Goal: Task Accomplishment & Management: Manage account settings

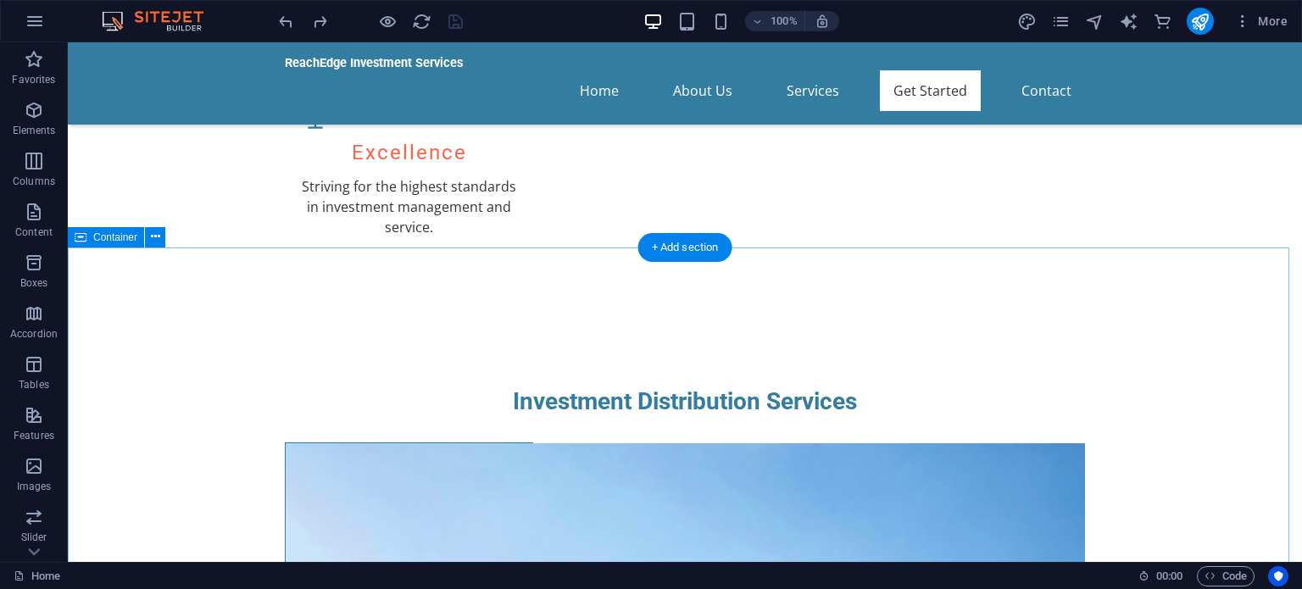
scroll to position [2403, 0]
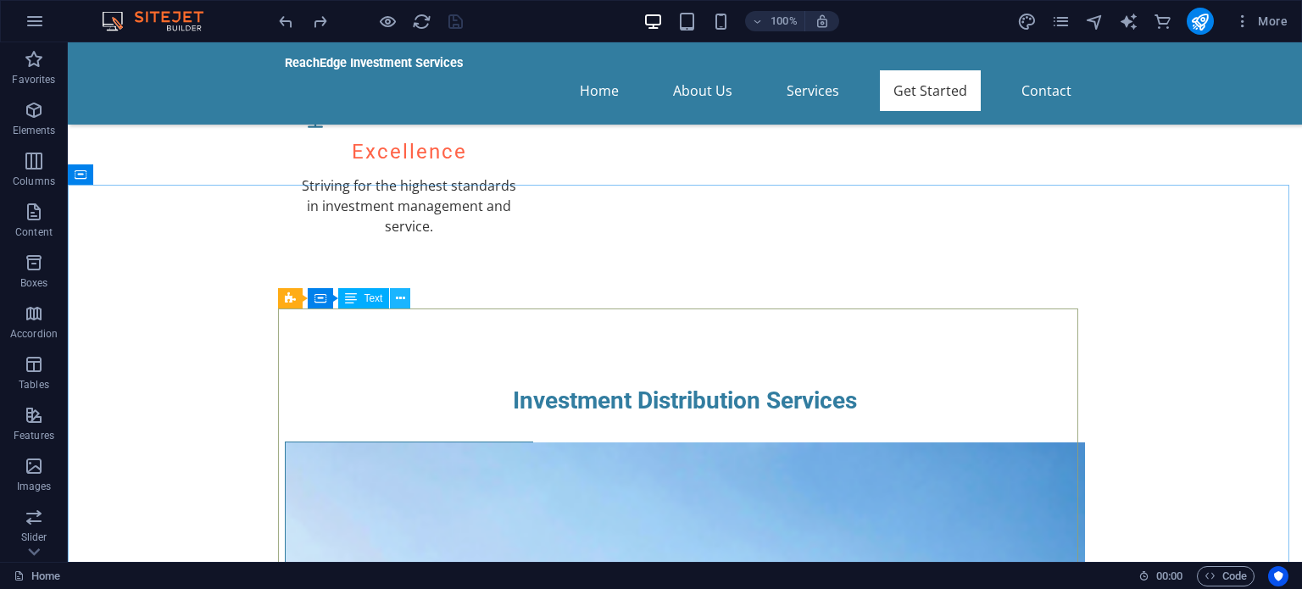
click at [403, 301] on icon at bounding box center [400, 299] width 9 height 18
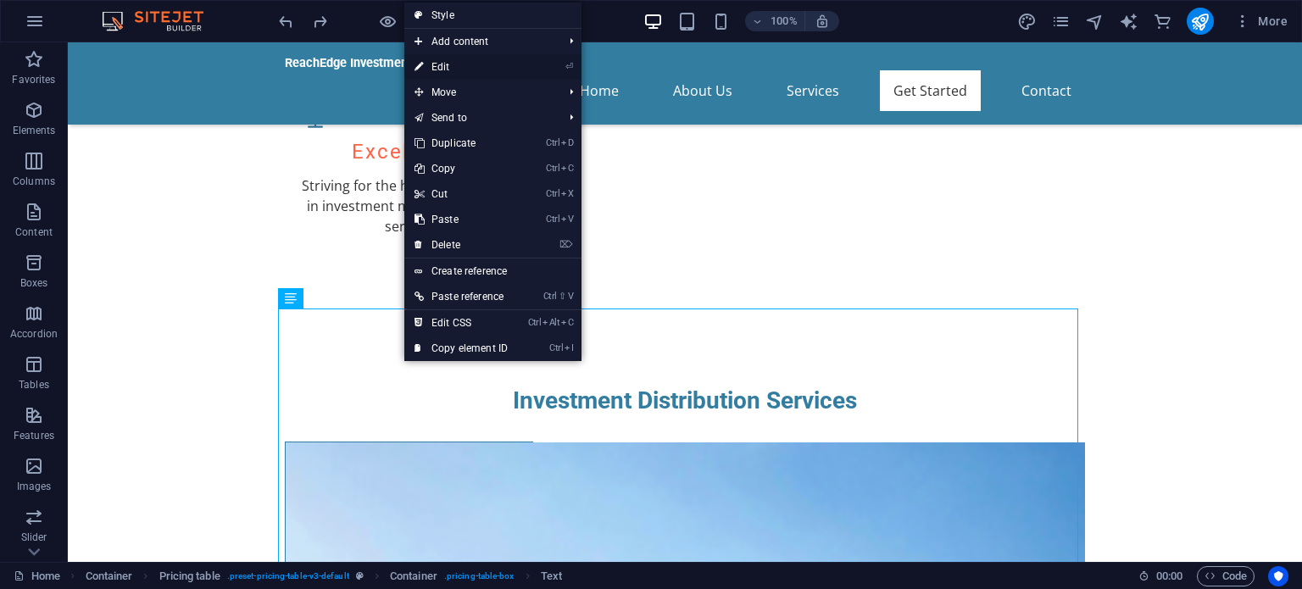
click at [447, 63] on link "⏎ Edit" at bounding box center [461, 66] width 114 height 25
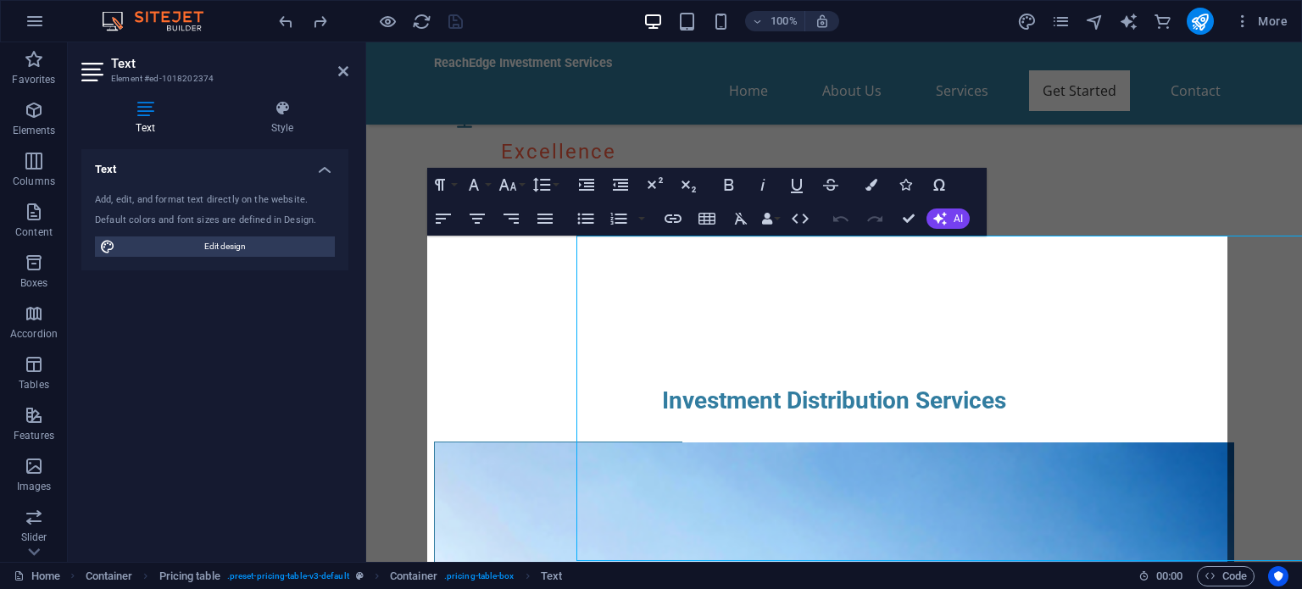
scroll to position [2477, 0]
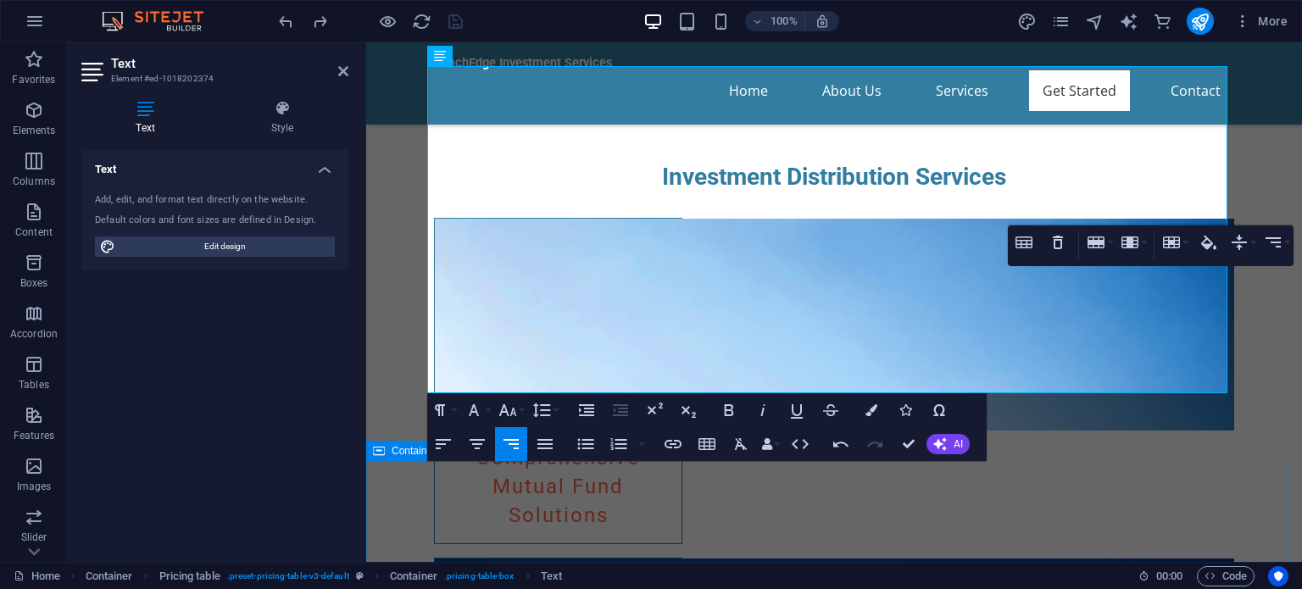
scroll to position [2647, 0]
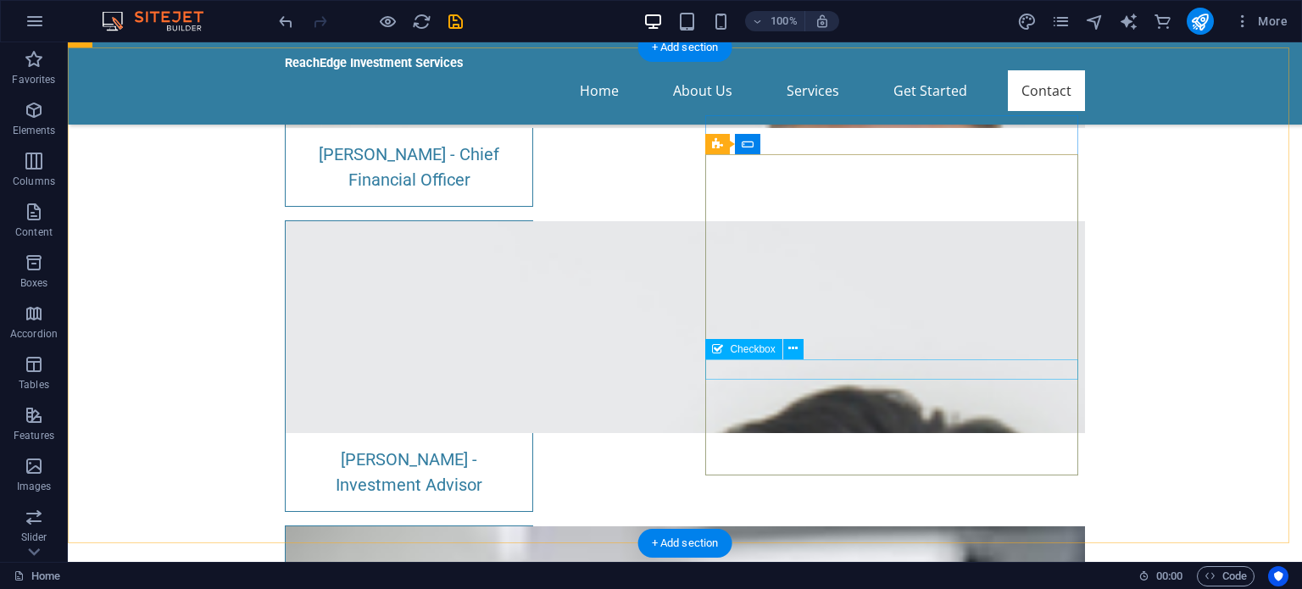
scroll to position [7138, 0]
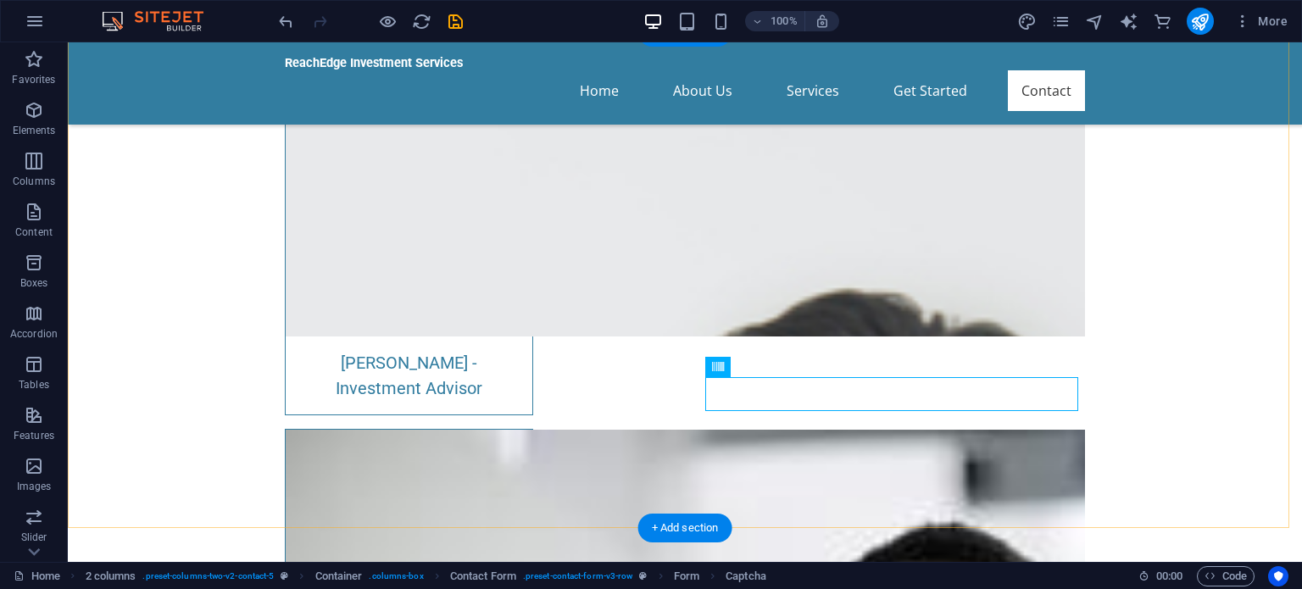
scroll to position [7308, 0]
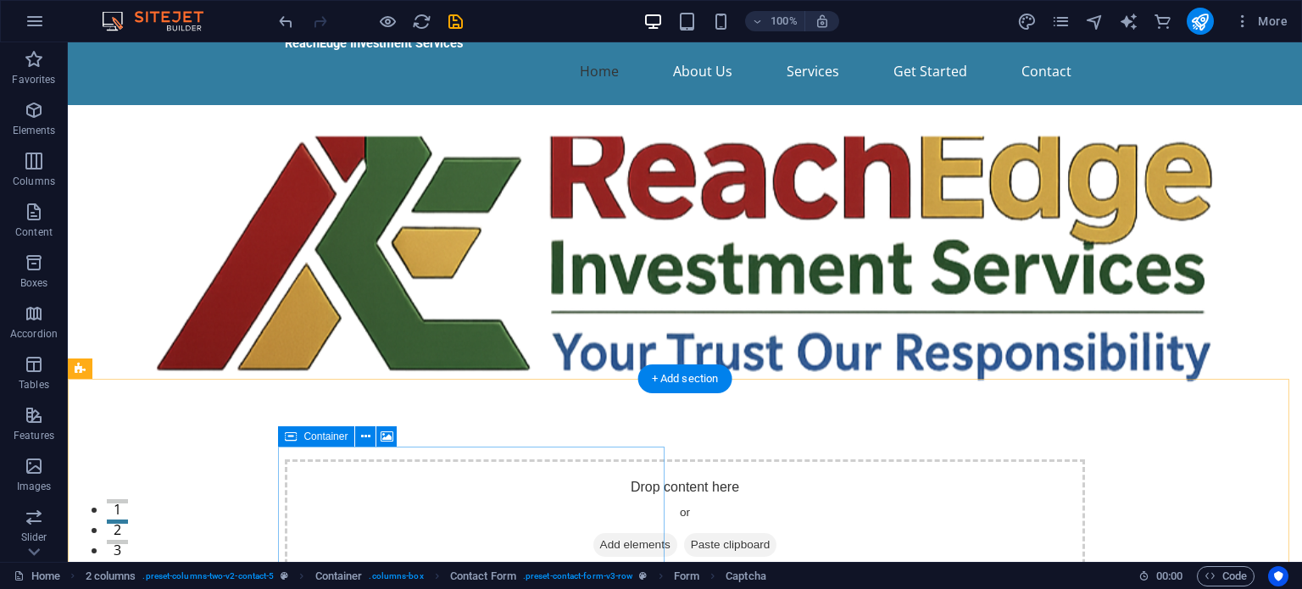
scroll to position [0, 0]
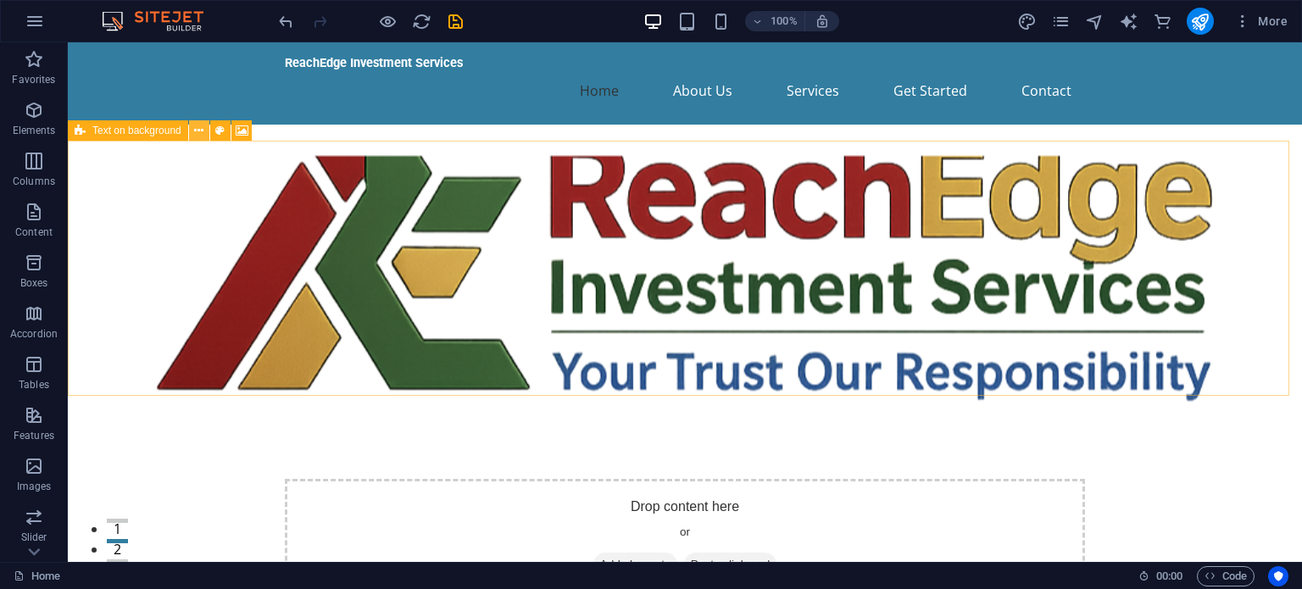
click at [193, 132] on button at bounding box center [199, 130] width 20 height 20
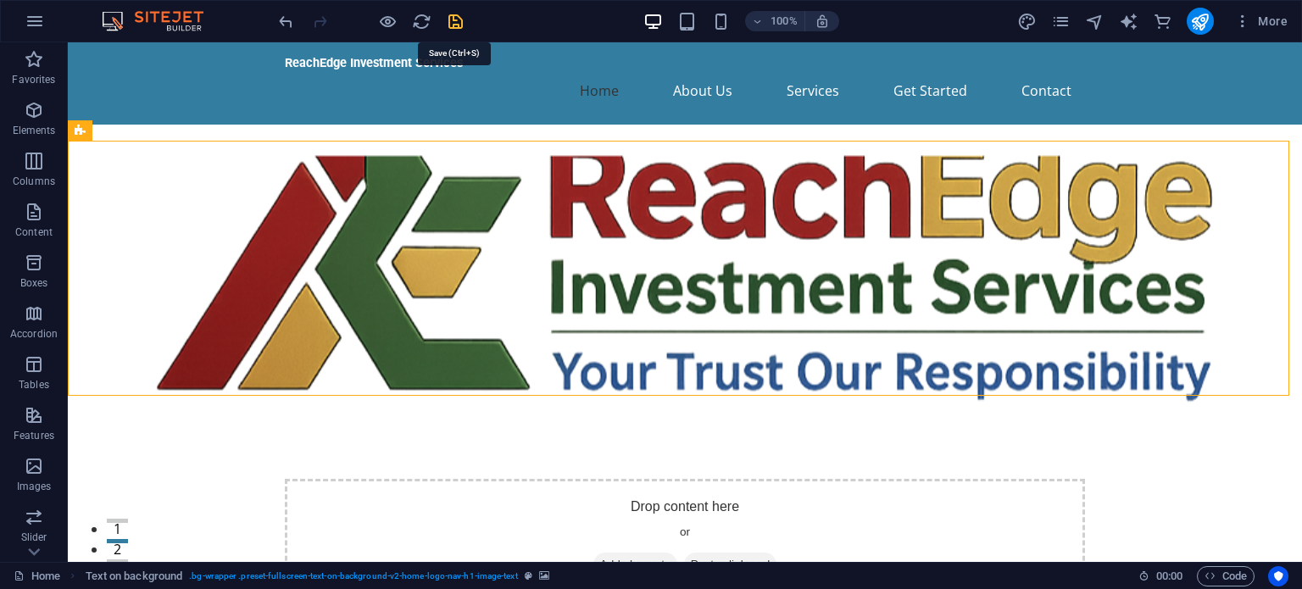
click at [451, 20] on icon "save" at bounding box center [455, 21] width 19 height 19
checkbox input "false"
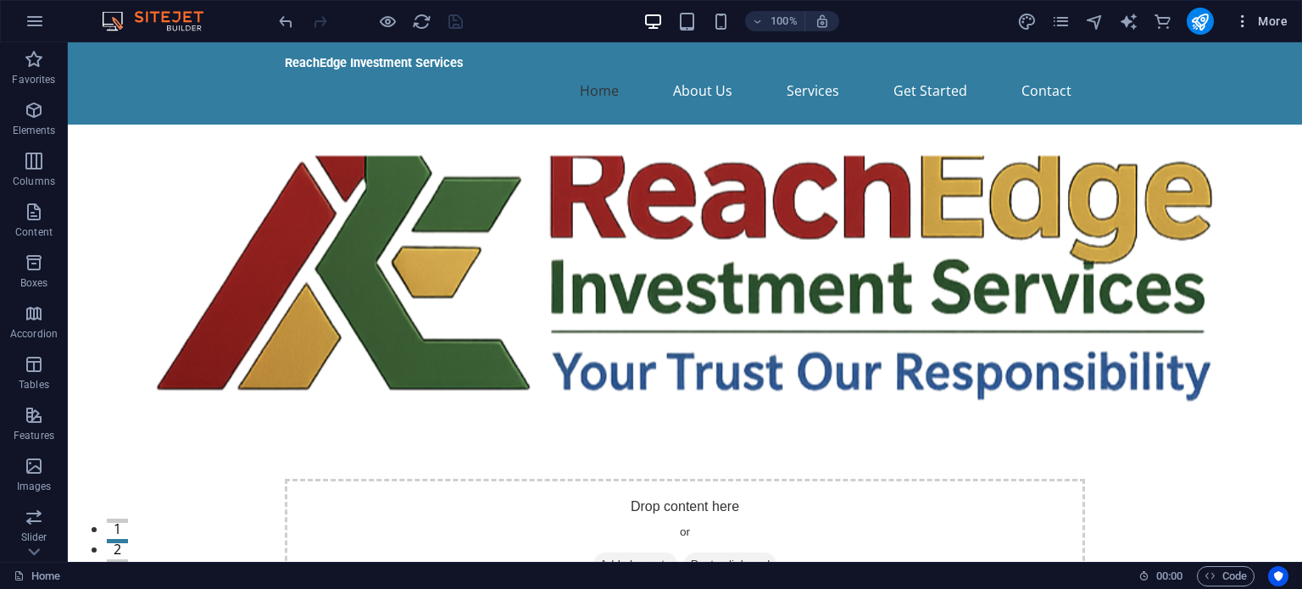
click at [1248, 27] on icon "button" at bounding box center [1242, 21] width 17 height 17
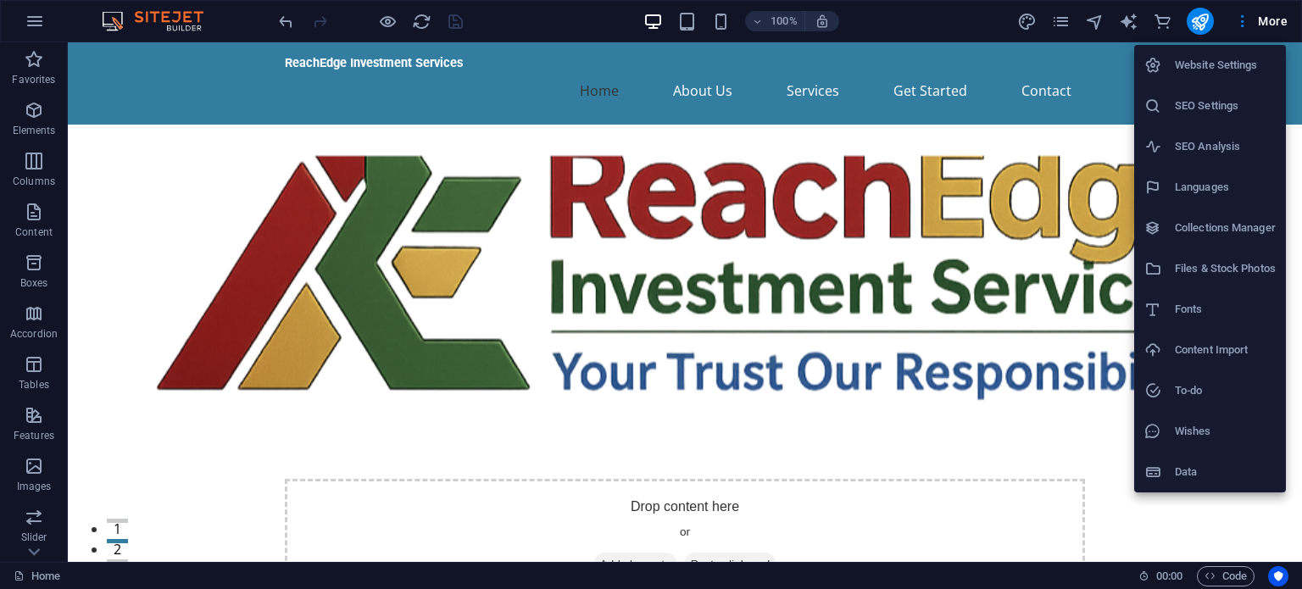
click at [35, 19] on div at bounding box center [651, 294] width 1302 height 589
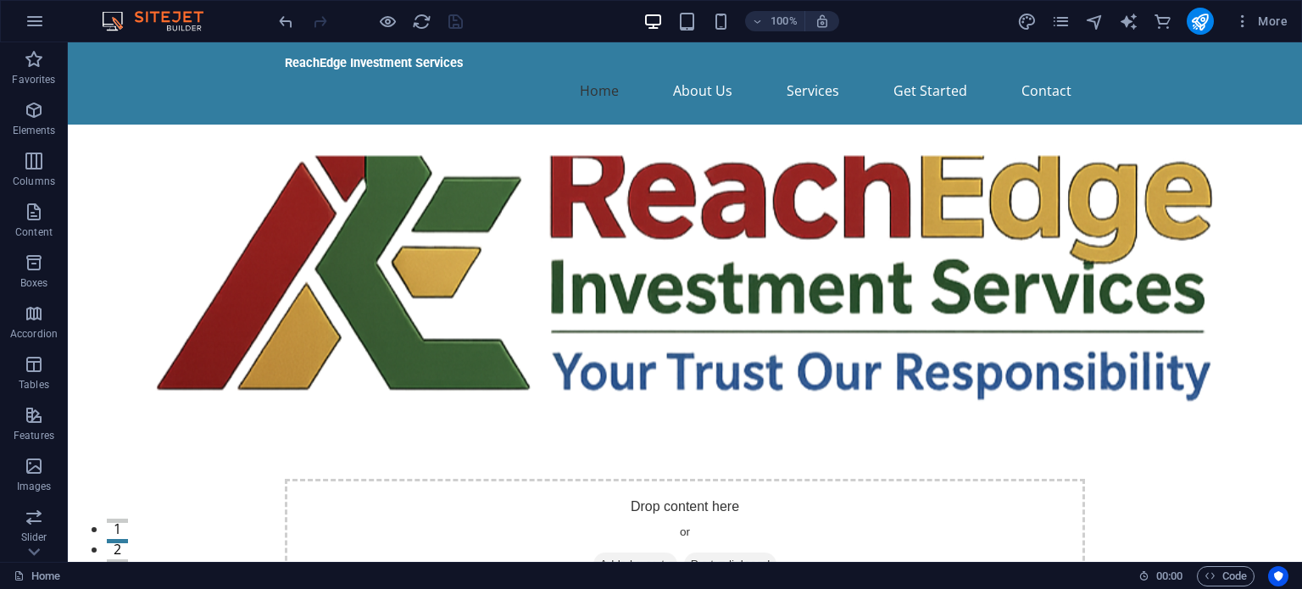
click at [1064, 32] on div "More" at bounding box center [1155, 21] width 277 height 27
click at [1064, 25] on icon "pages" at bounding box center [1060, 21] width 19 height 19
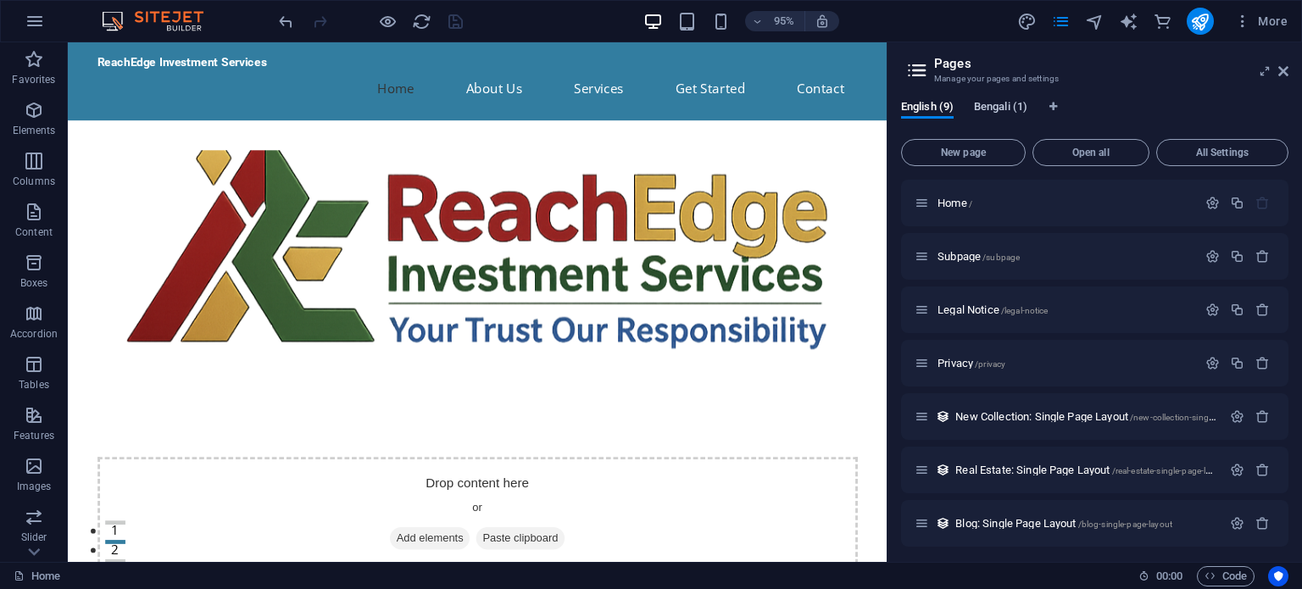
click at [986, 110] on span "Bengali (1)" at bounding box center [1000, 109] width 53 height 24
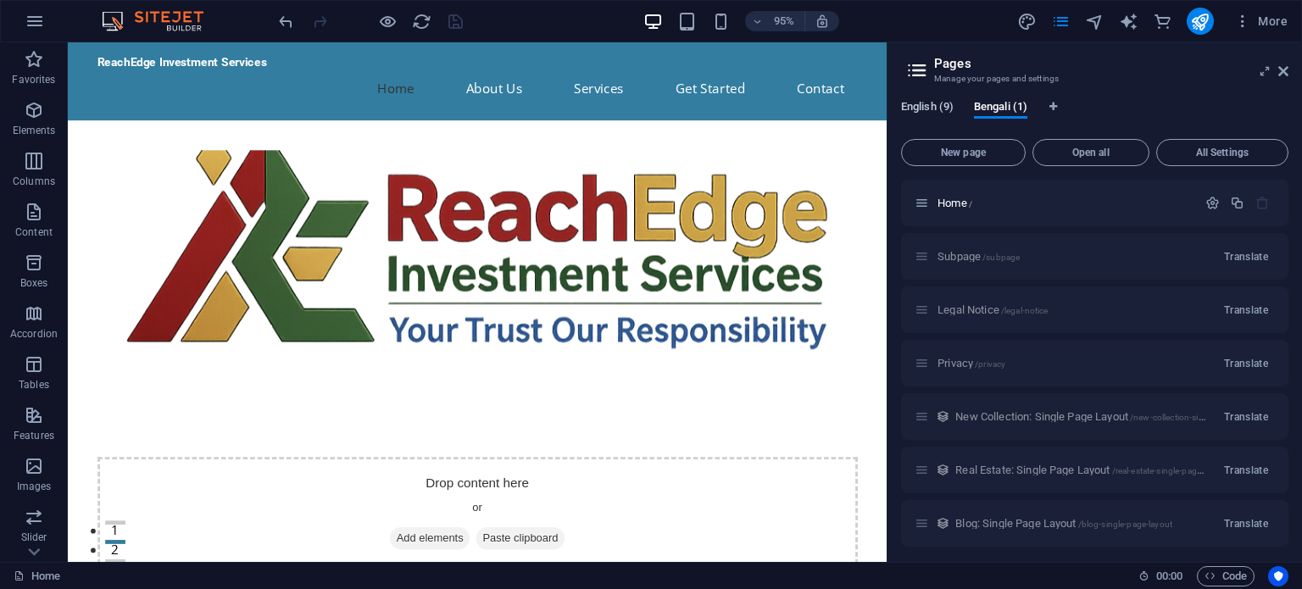
click at [918, 108] on span "English (9)" at bounding box center [927, 109] width 53 height 24
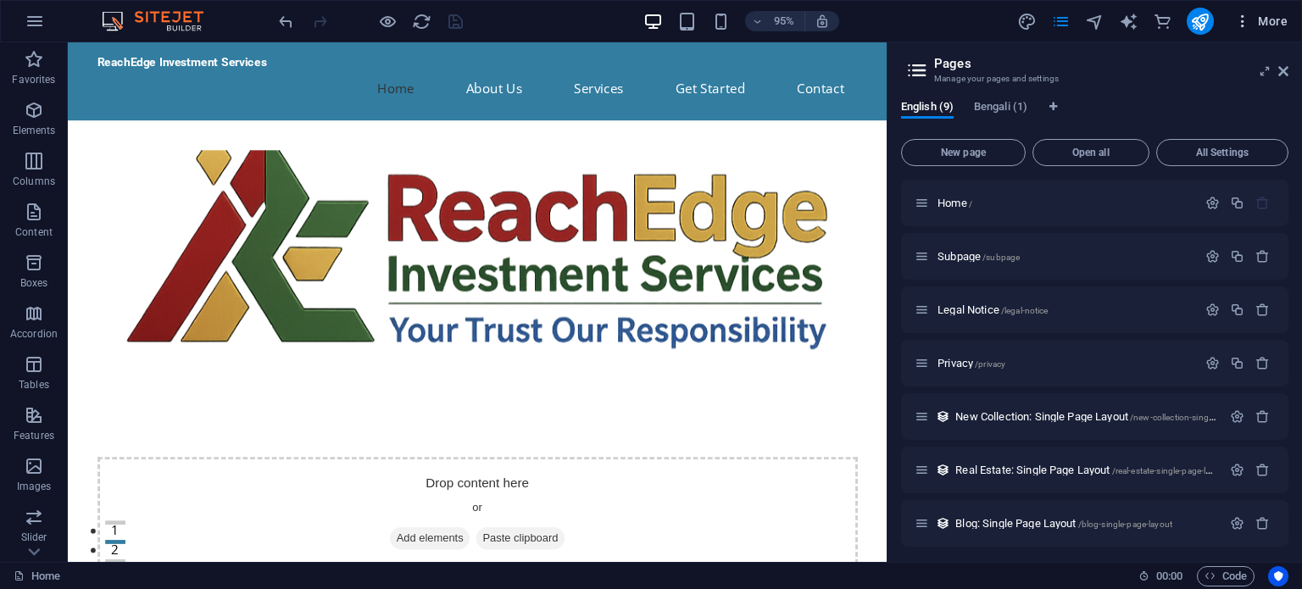
click at [1241, 28] on icon "button" at bounding box center [1242, 21] width 17 height 17
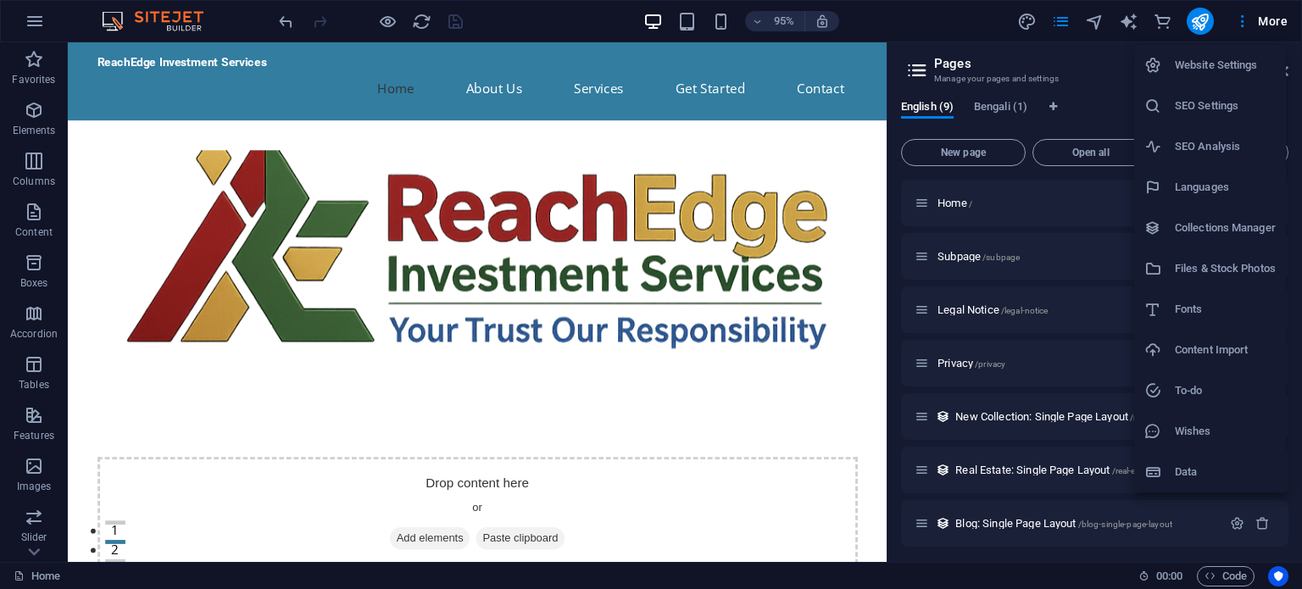
click at [30, 19] on div at bounding box center [651, 294] width 1302 height 589
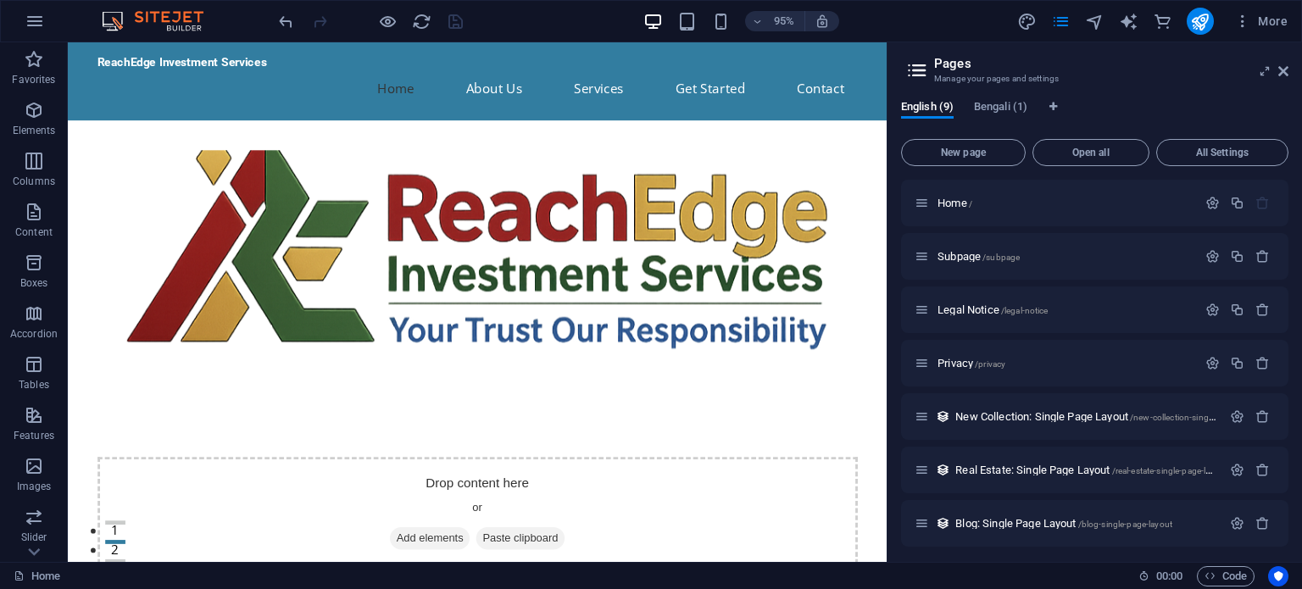
click at [30, 19] on icon "button" at bounding box center [35, 21] width 20 height 20
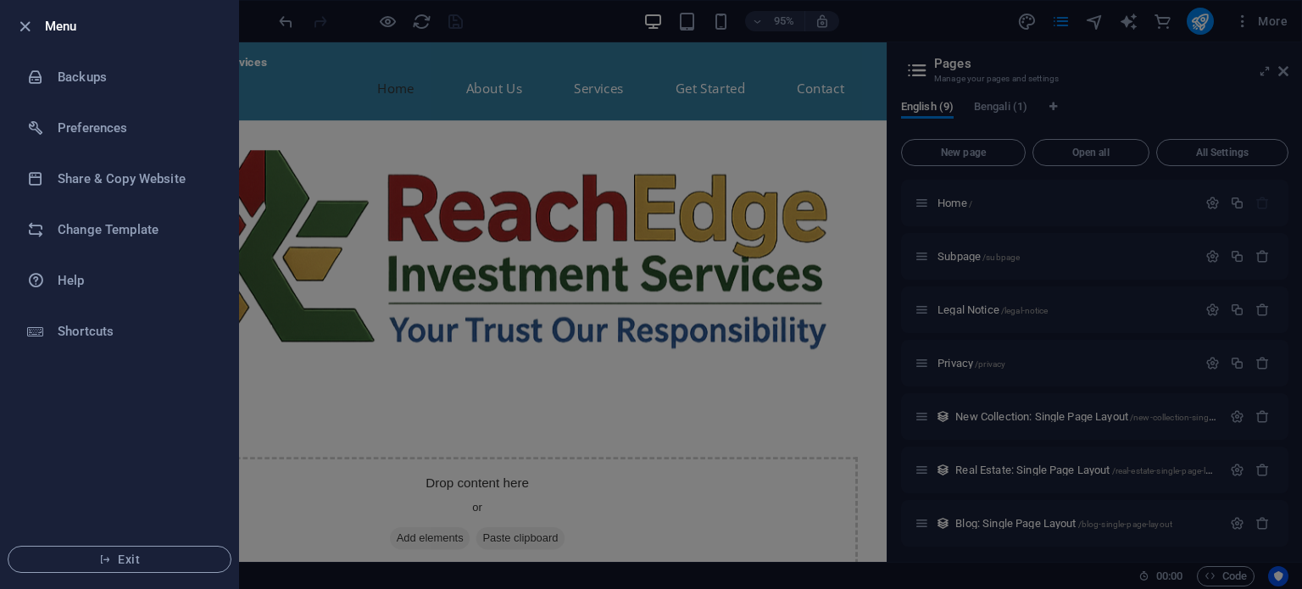
click at [431, 384] on div at bounding box center [651, 294] width 1302 height 589
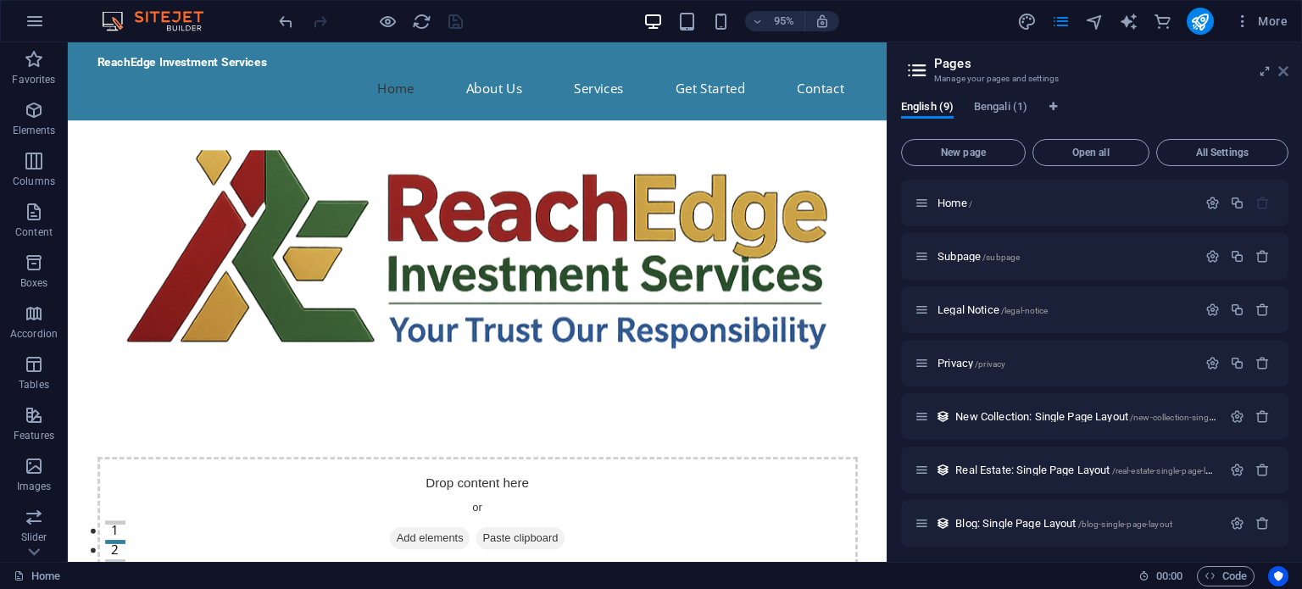
click at [1282, 70] on icon at bounding box center [1283, 71] width 10 height 14
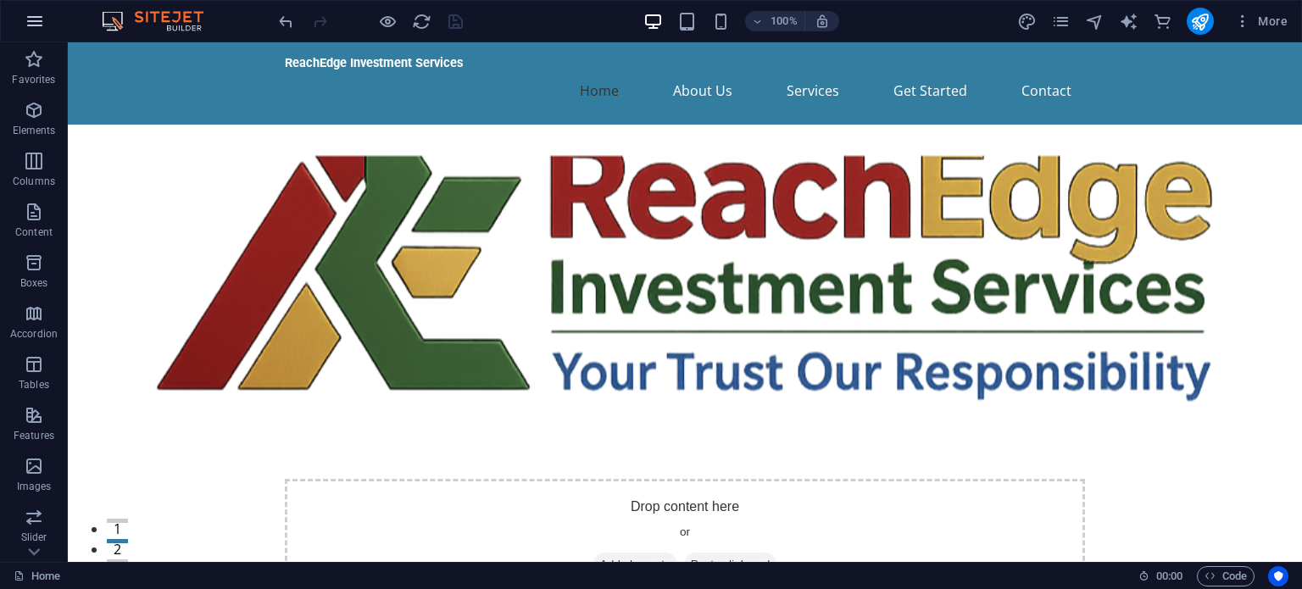
click at [36, 19] on icon "button" at bounding box center [35, 21] width 20 height 20
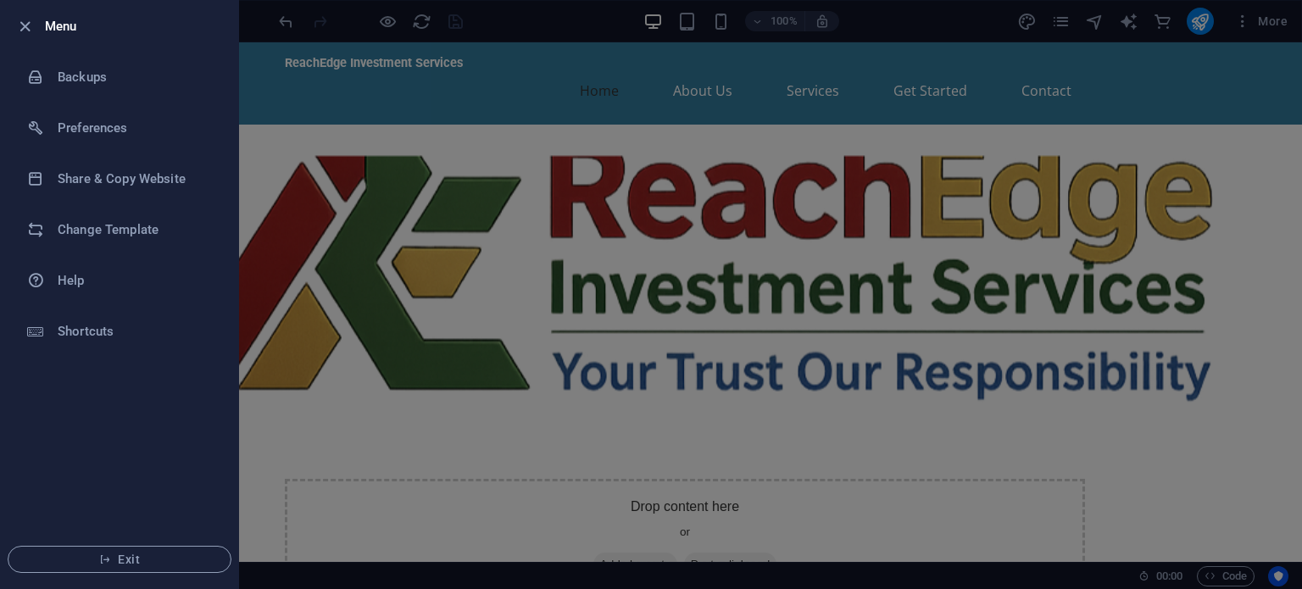
click at [395, 231] on div at bounding box center [651, 294] width 1302 height 589
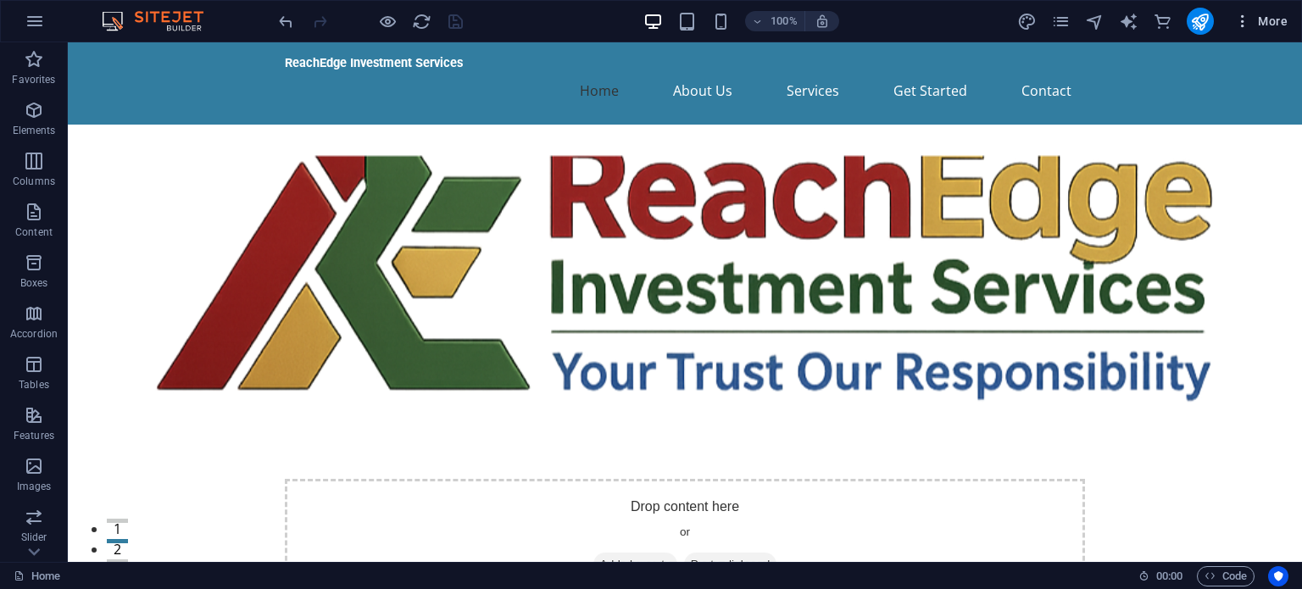
click at [1240, 25] on icon "button" at bounding box center [1242, 21] width 17 height 17
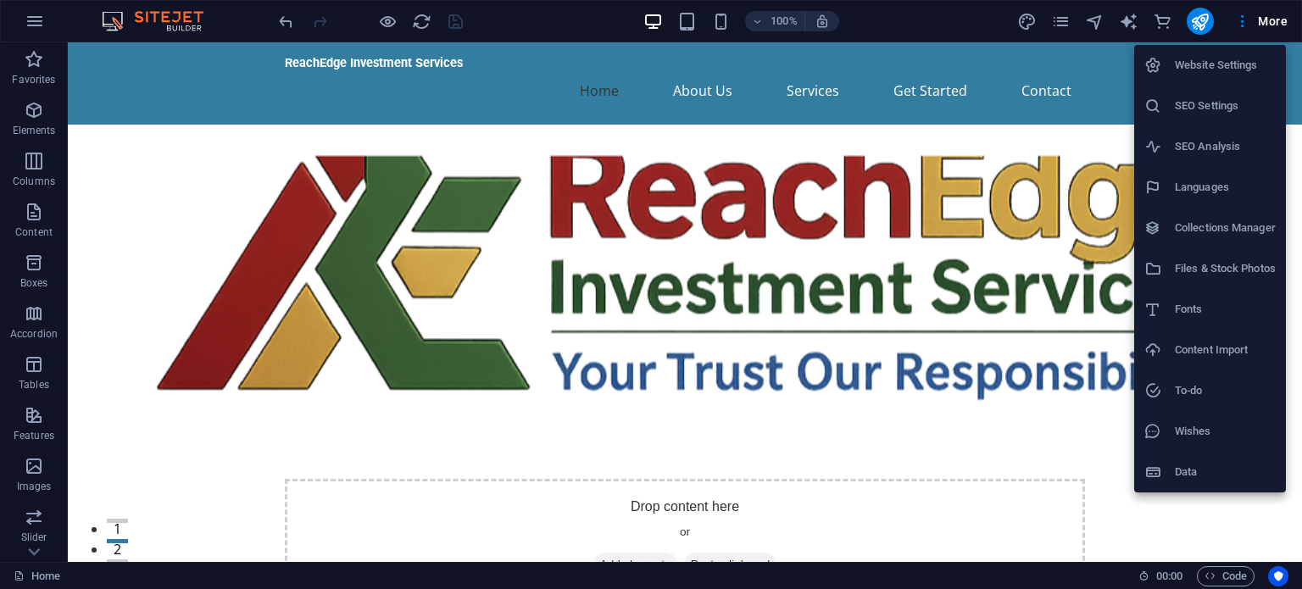
click at [1209, 67] on h6 "Website Settings" at bounding box center [1225, 65] width 101 height 20
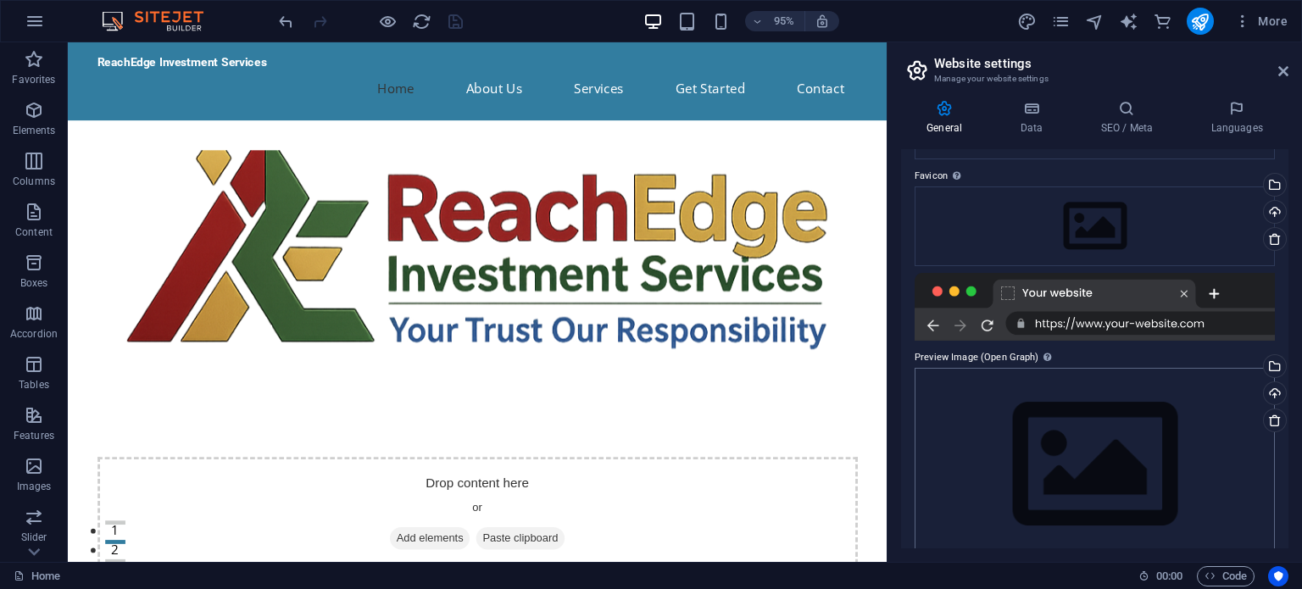
scroll to position [234, 0]
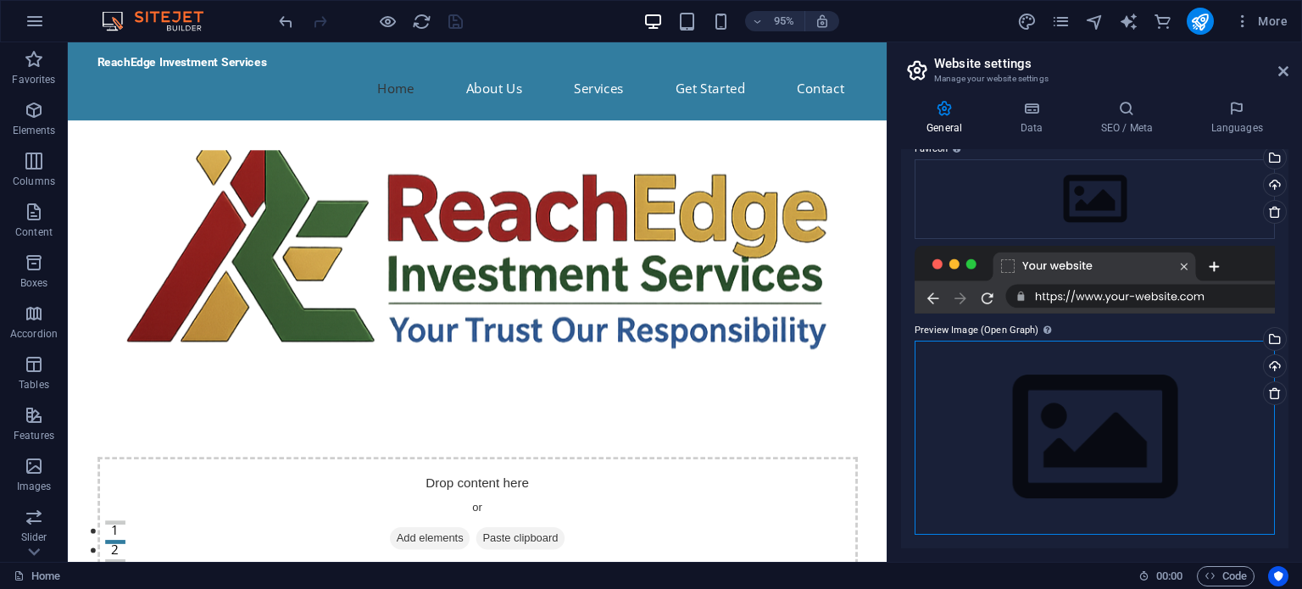
click at [1083, 439] on div "Drag files here, click to choose files or select files from Files or our free s…" at bounding box center [1094, 438] width 360 height 194
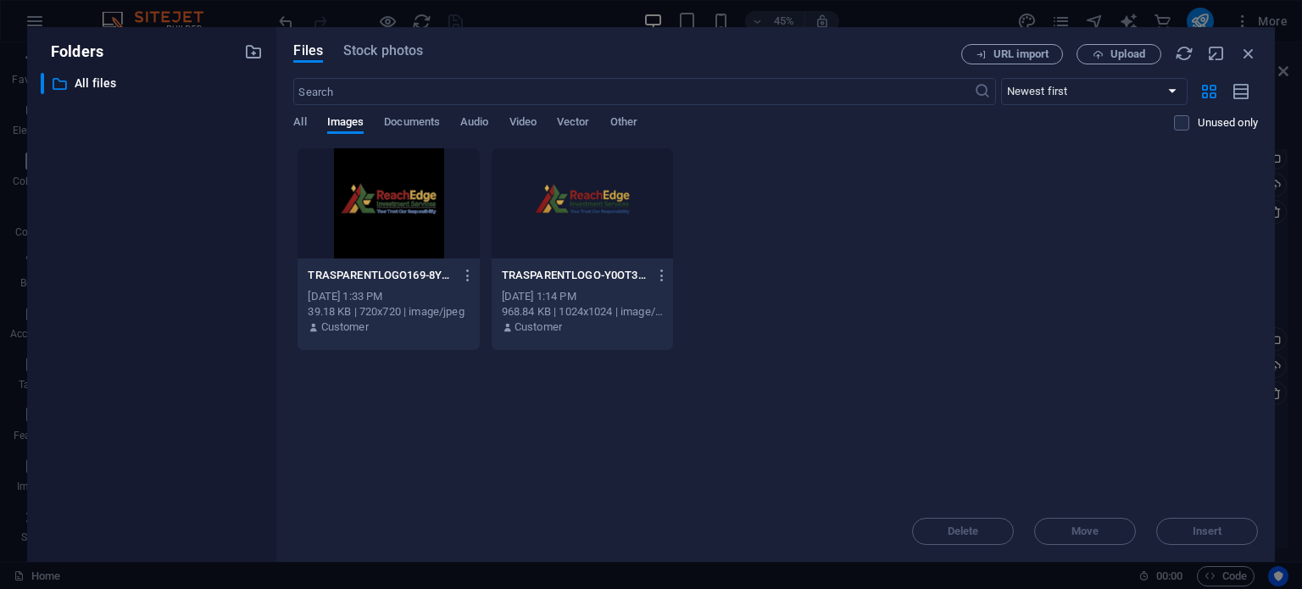
click at [574, 226] on div at bounding box center [582, 203] width 181 height 110
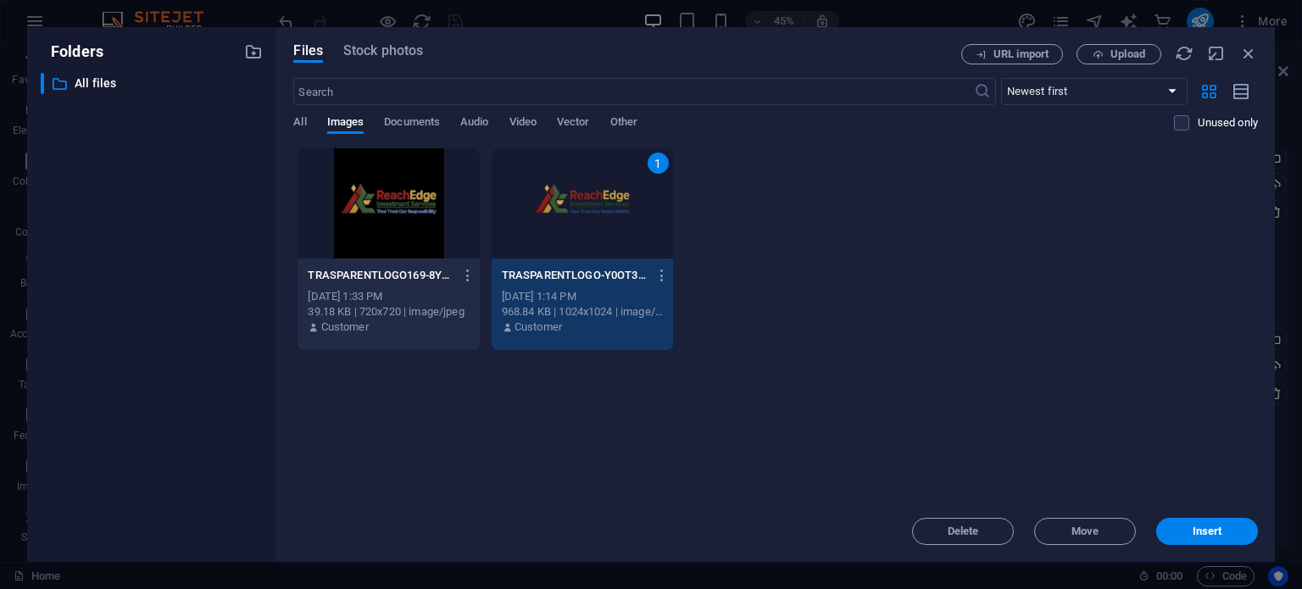
click at [363, 213] on div at bounding box center [387, 203] width 181 height 110
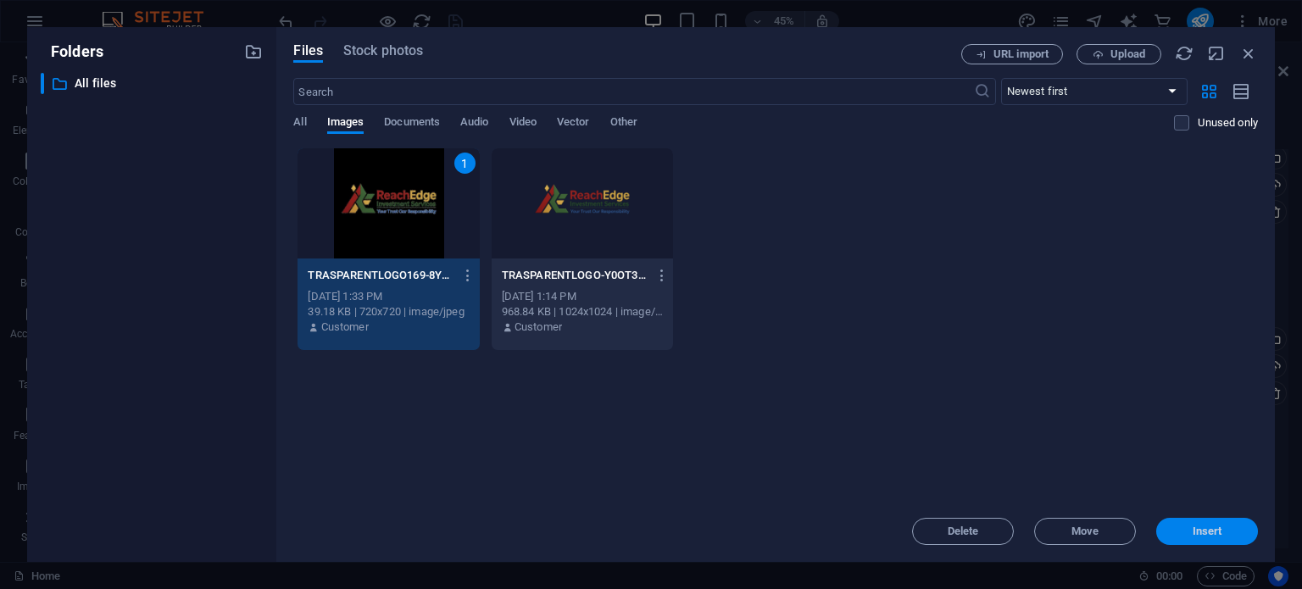
click at [1197, 534] on span "Insert" at bounding box center [1207, 531] width 30 height 10
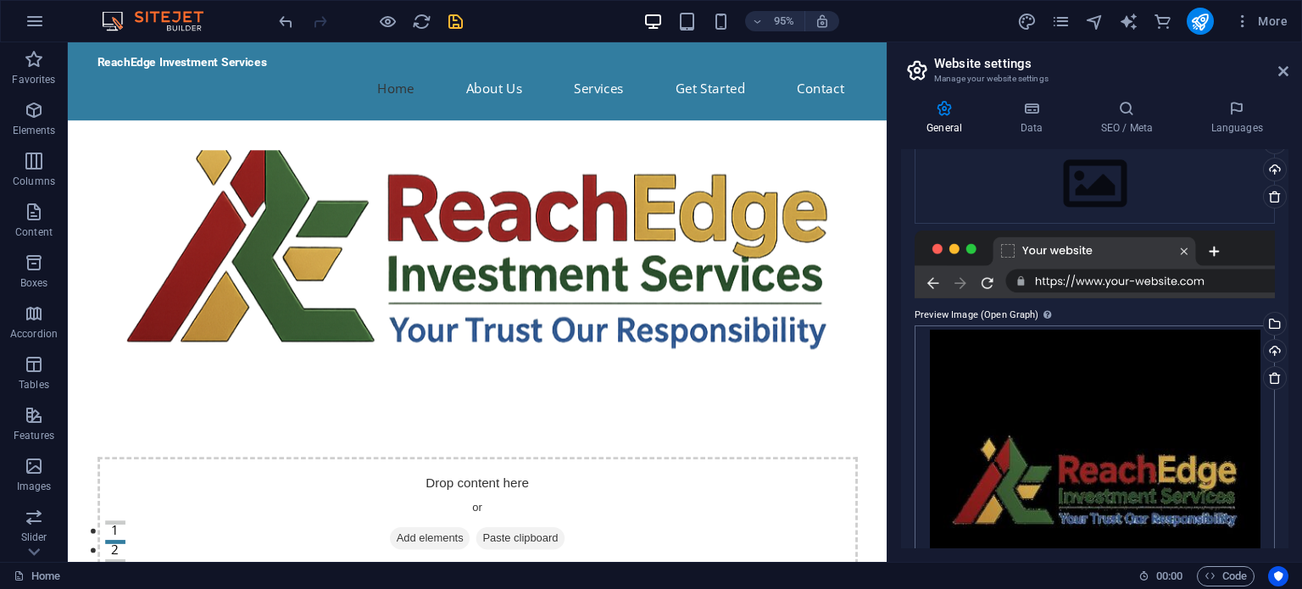
scroll to position [39, 0]
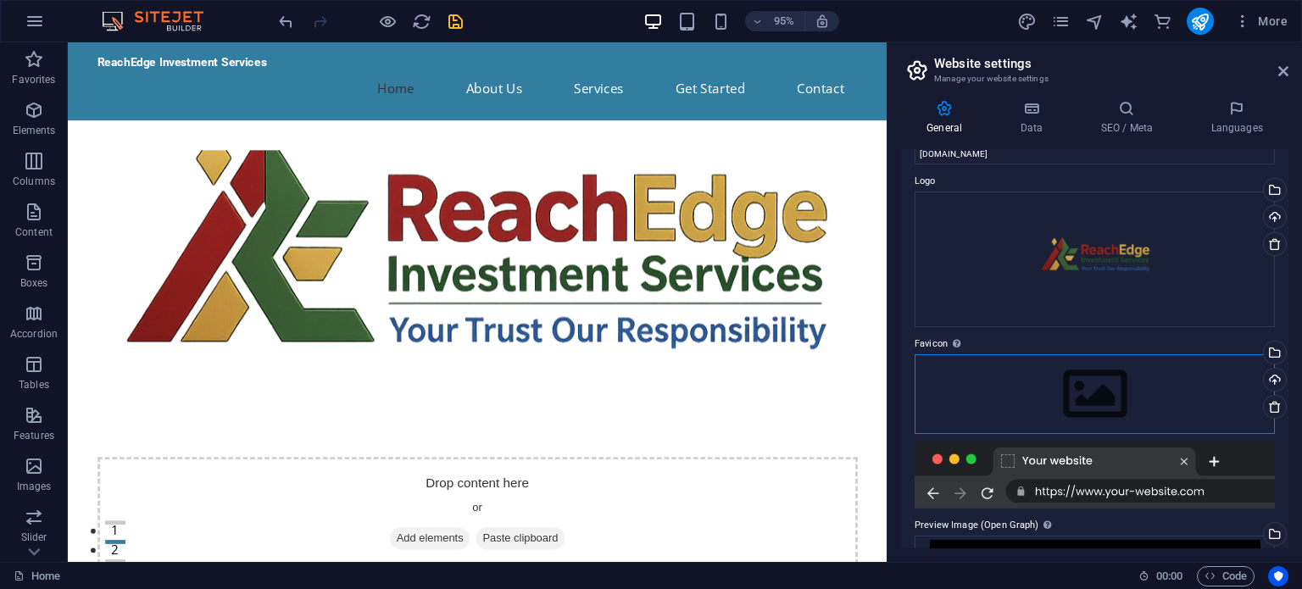
click at [1078, 399] on div "Drag files here, click to choose files or select files from Files or our free s…" at bounding box center [1094, 394] width 360 height 80
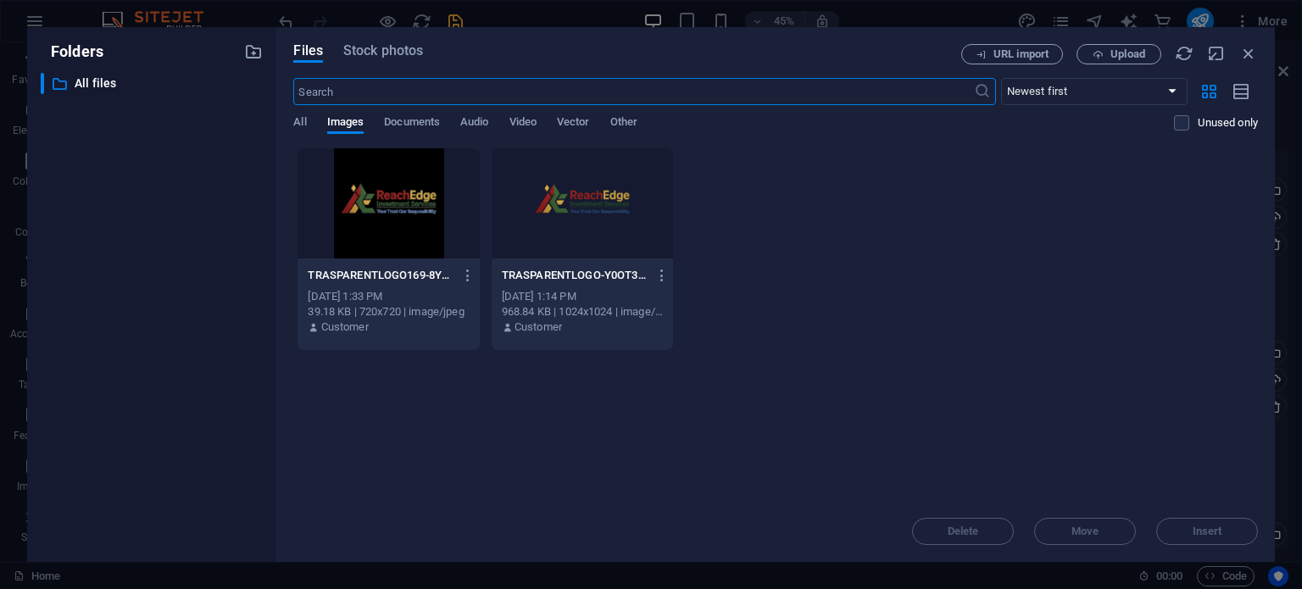
click at [573, 173] on div at bounding box center [582, 203] width 181 height 110
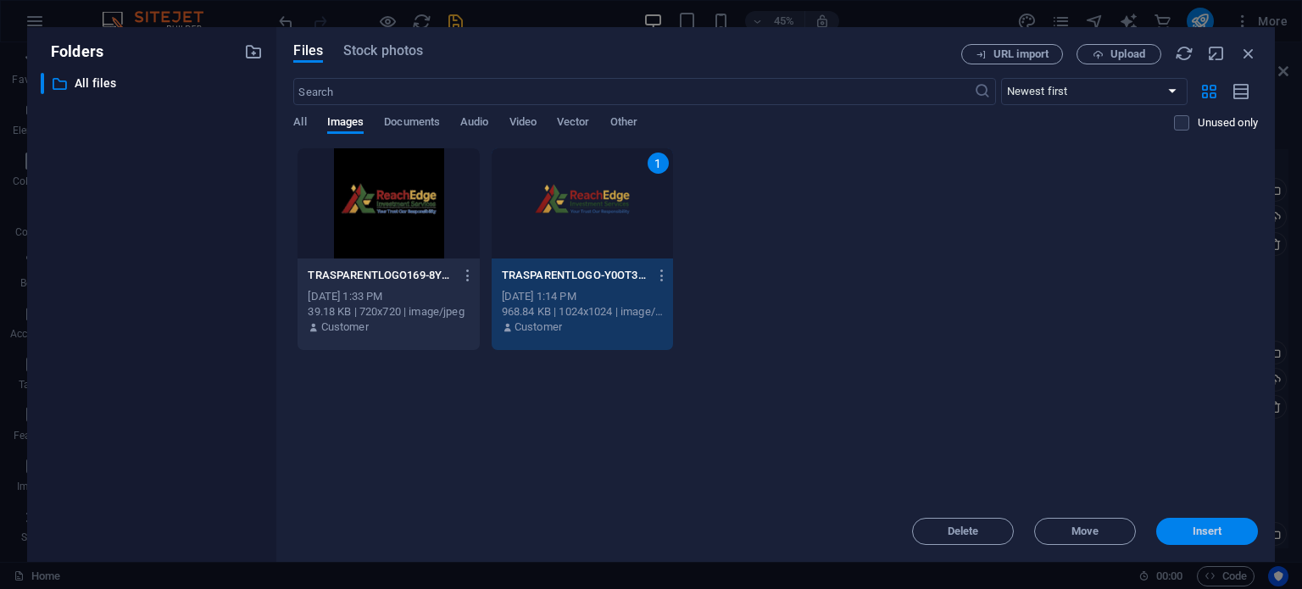
click at [1219, 530] on span "Insert" at bounding box center [1207, 531] width 30 height 10
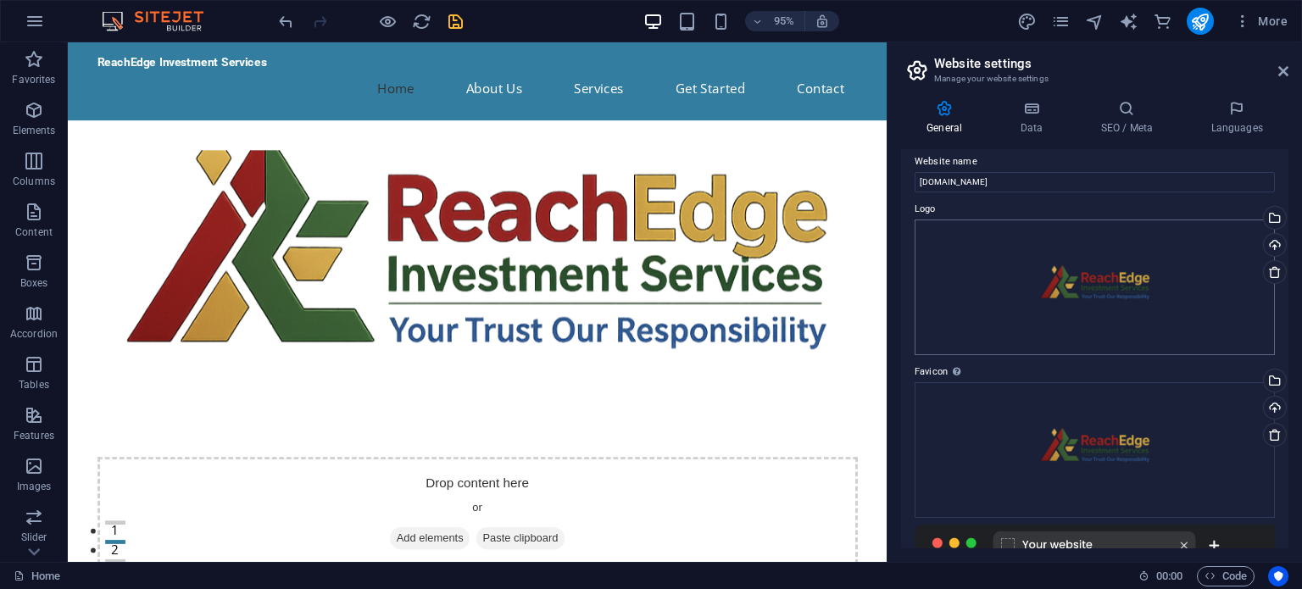
scroll to position [0, 0]
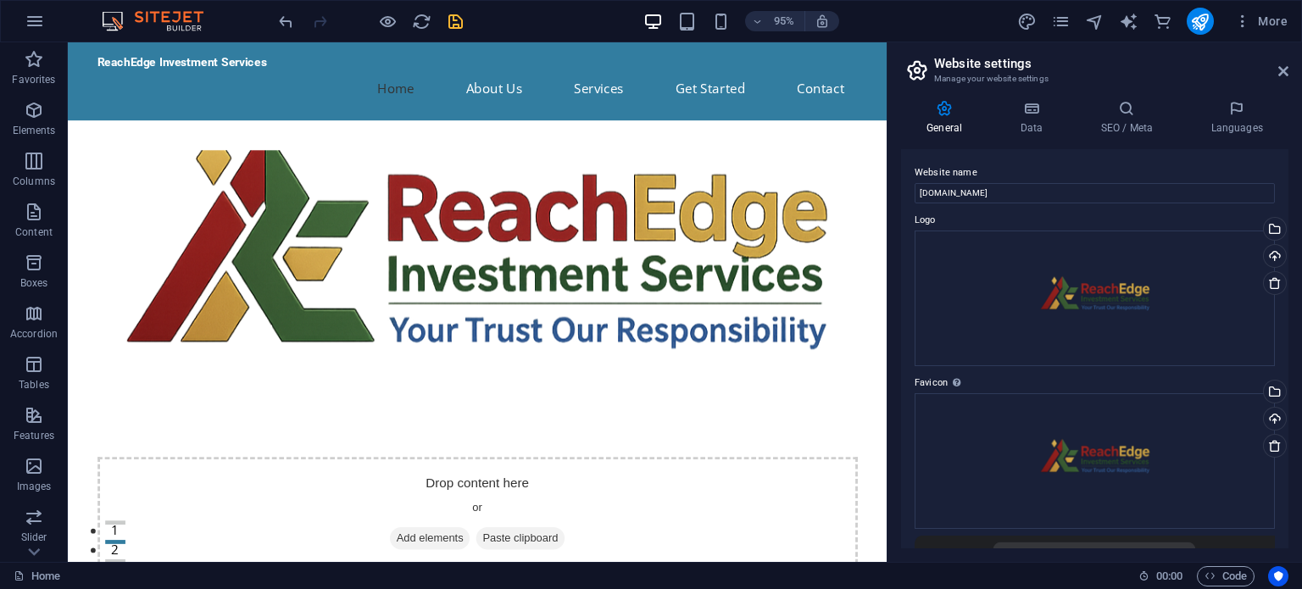
click at [919, 77] on icon at bounding box center [916, 70] width 25 height 24
click at [912, 67] on icon at bounding box center [916, 70] width 25 height 24
click at [921, 67] on icon at bounding box center [916, 70] width 25 height 24
click at [944, 107] on icon at bounding box center [944, 108] width 86 height 17
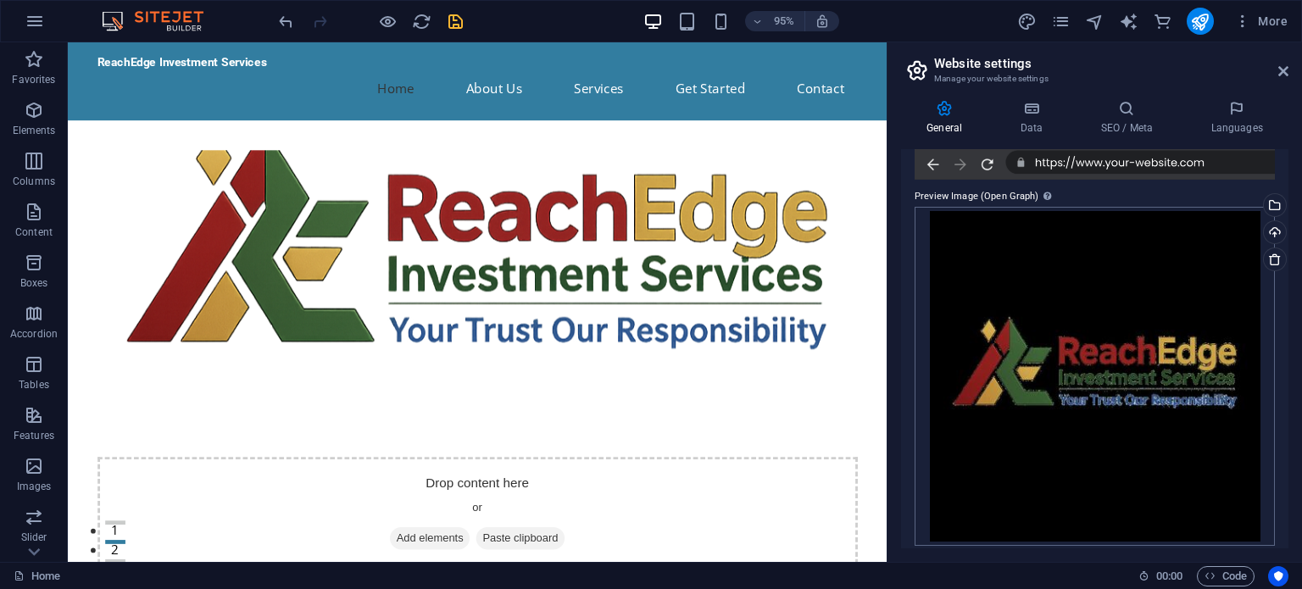
scroll to position [434, 0]
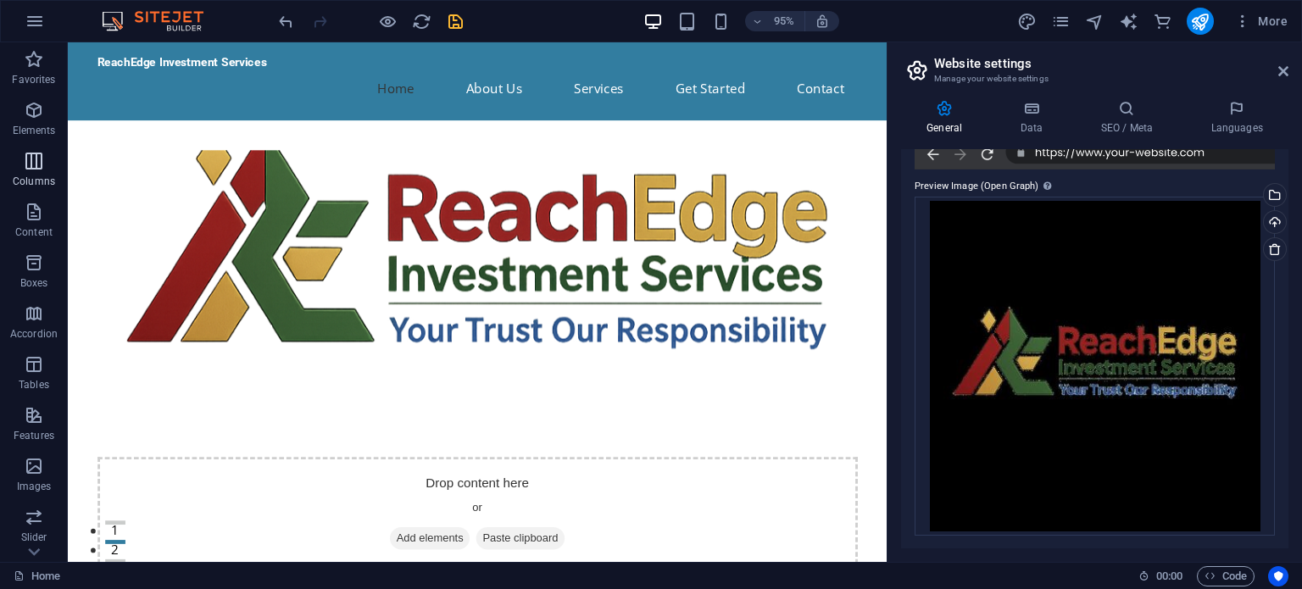
click at [44, 176] on p "Columns" at bounding box center [34, 182] width 42 height 14
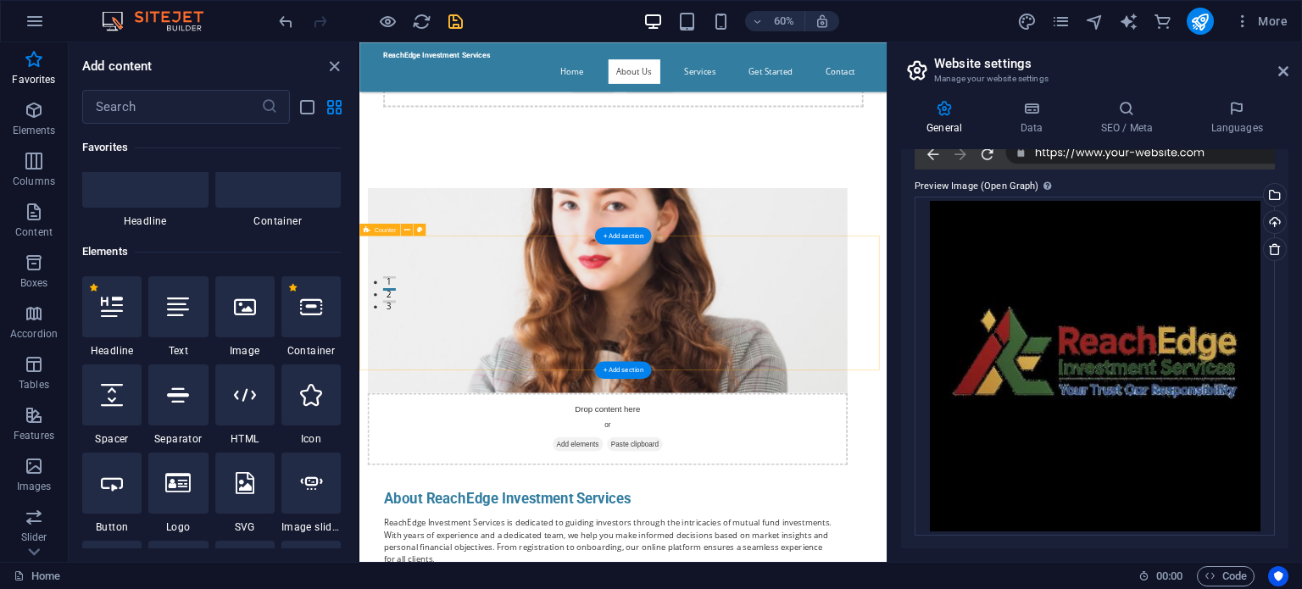
scroll to position [508, 0]
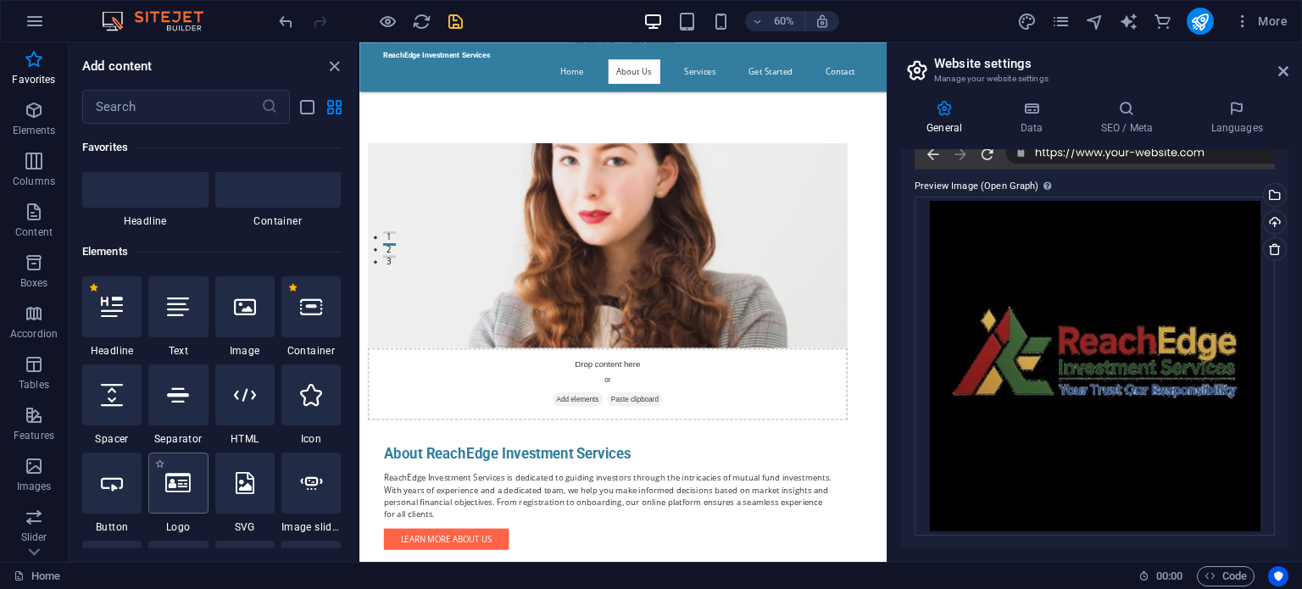
click at [189, 506] on div at bounding box center [177, 483] width 59 height 61
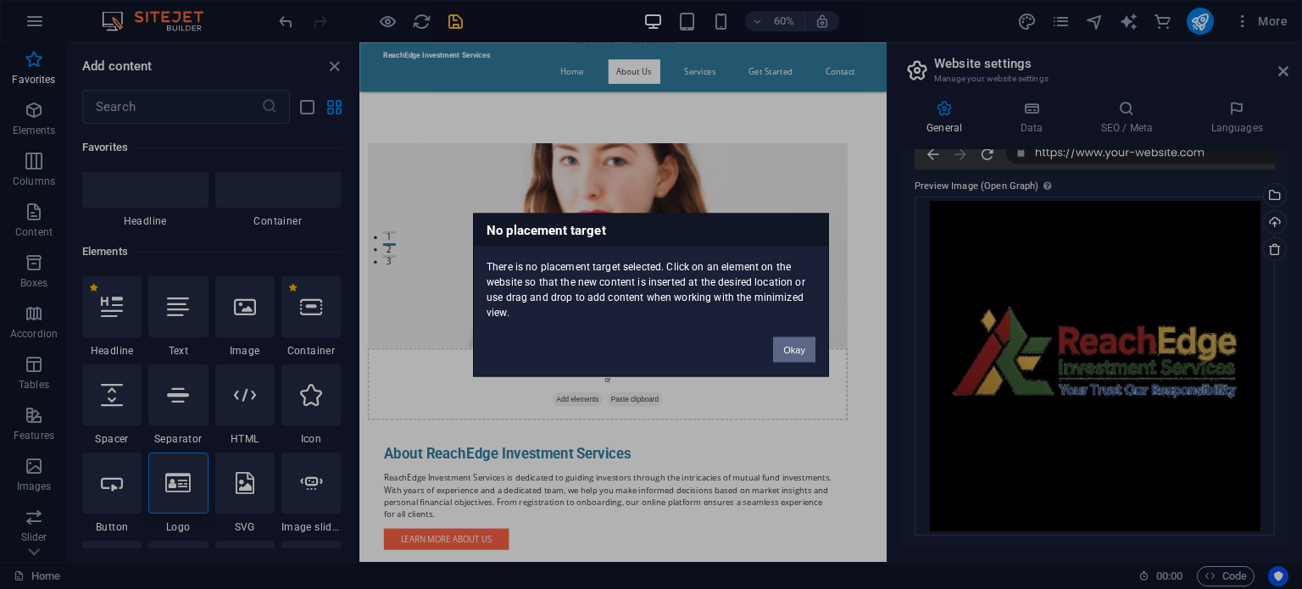
click at [803, 345] on button "Okay" at bounding box center [794, 348] width 42 height 25
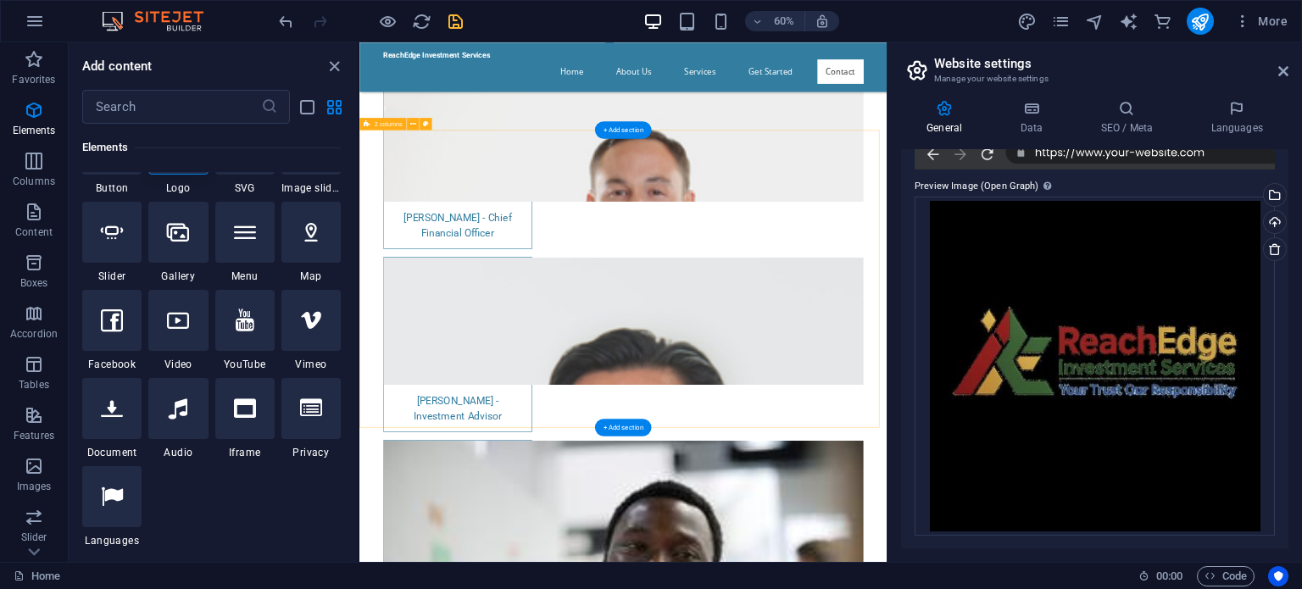
scroll to position [7113, 0]
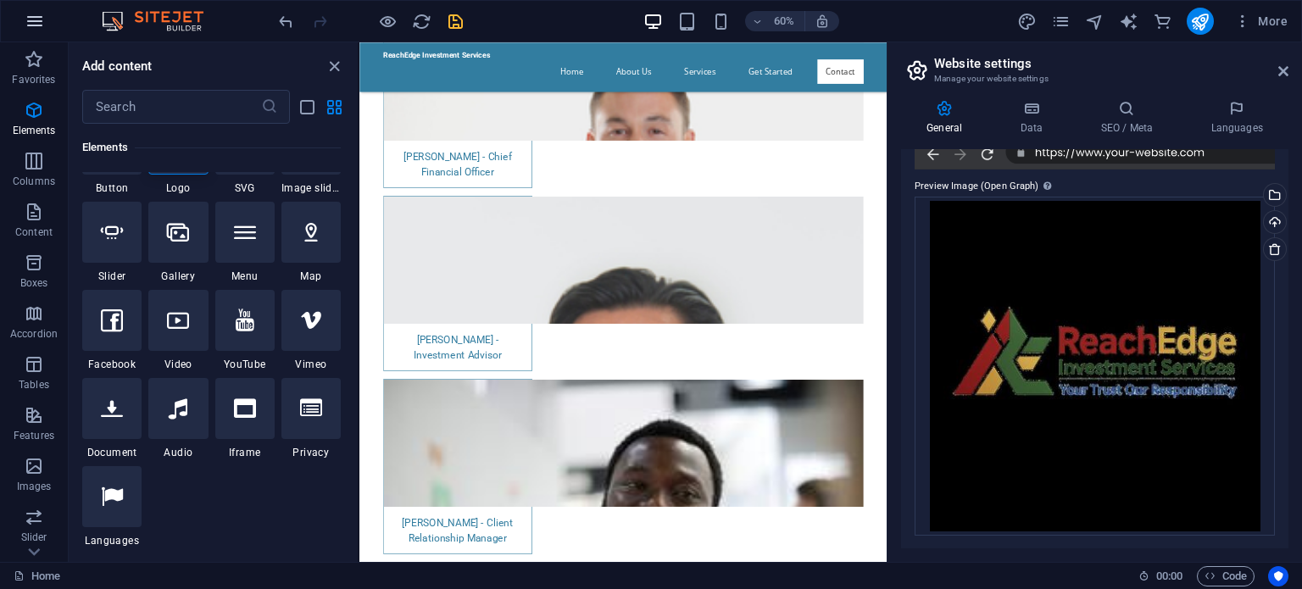
click at [28, 16] on icon "button" at bounding box center [35, 21] width 20 height 20
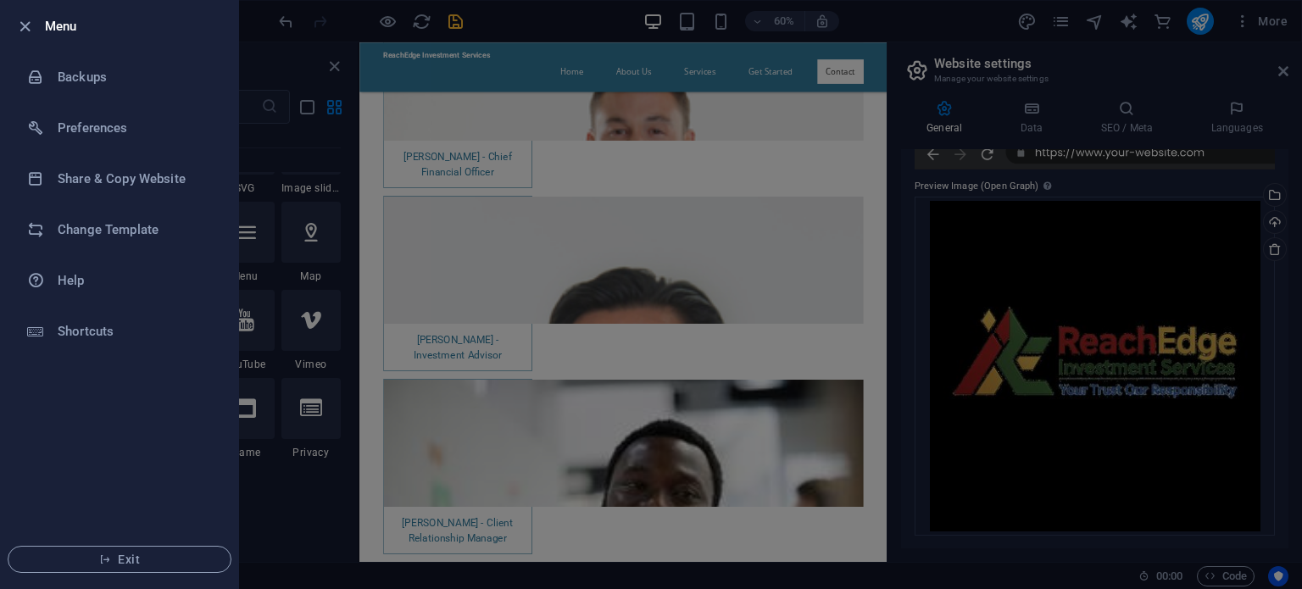
click at [454, 13] on div at bounding box center [651, 294] width 1302 height 589
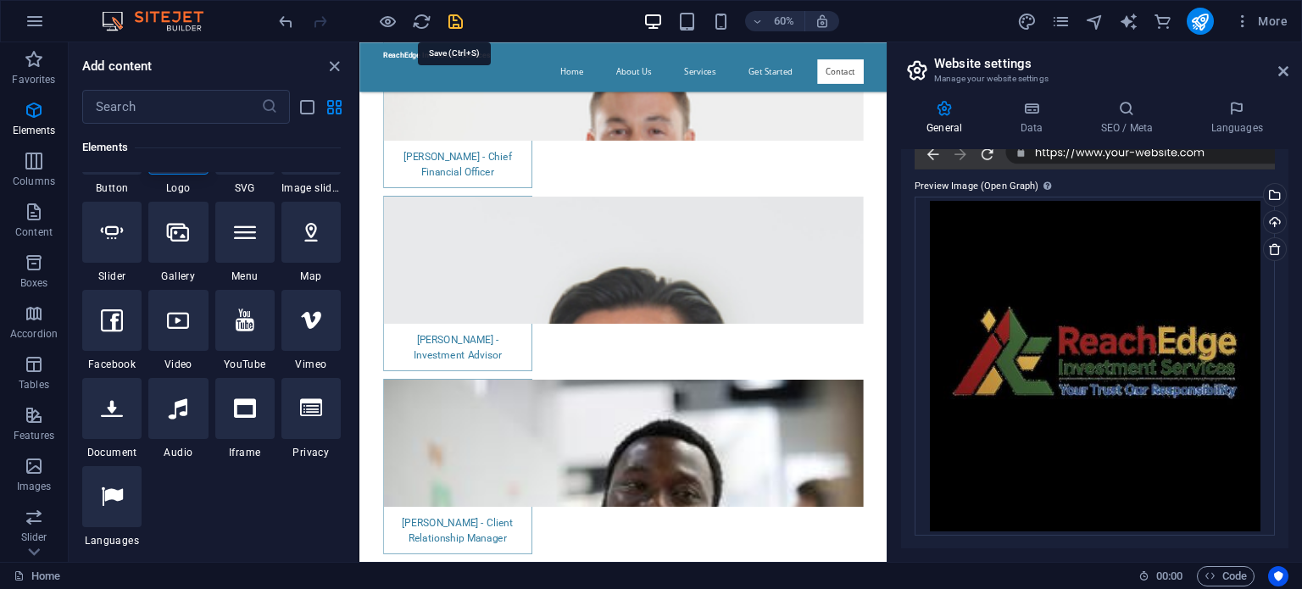
click at [454, 19] on icon "save" at bounding box center [455, 21] width 19 height 19
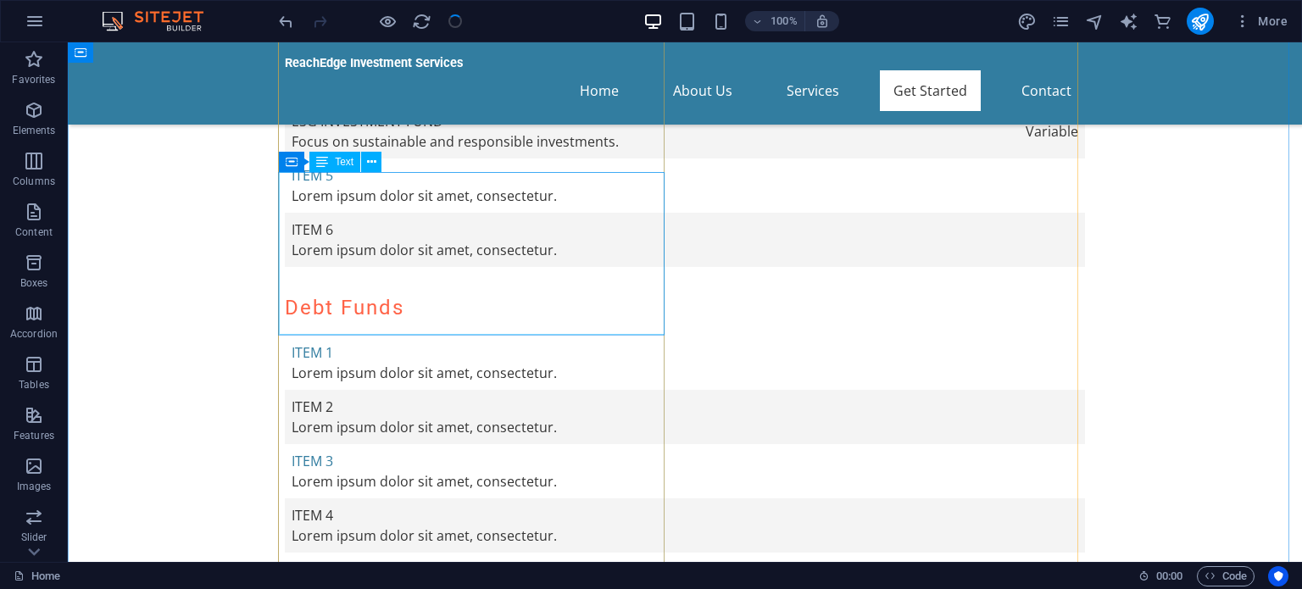
scroll to position [5913, 0]
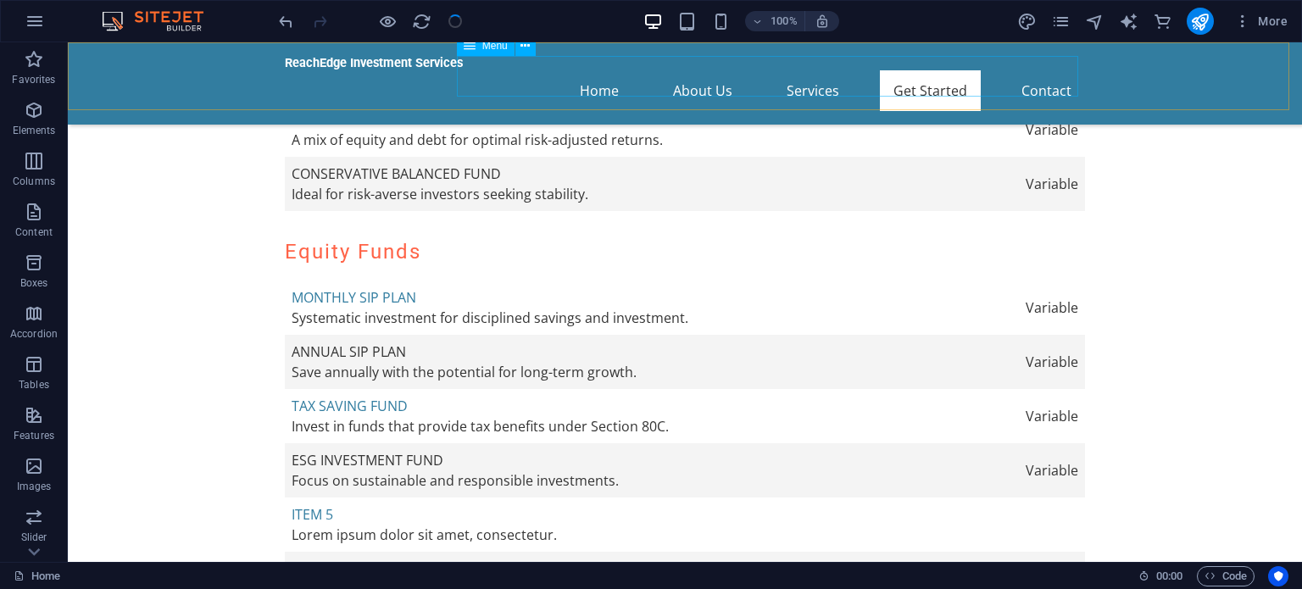
click at [1032, 81] on nav "Home About Us Services Get Started Contact" at bounding box center [685, 90] width 800 height 41
click at [592, 81] on nav "Home About Us Services Get Started Contact" at bounding box center [685, 90] width 800 height 41
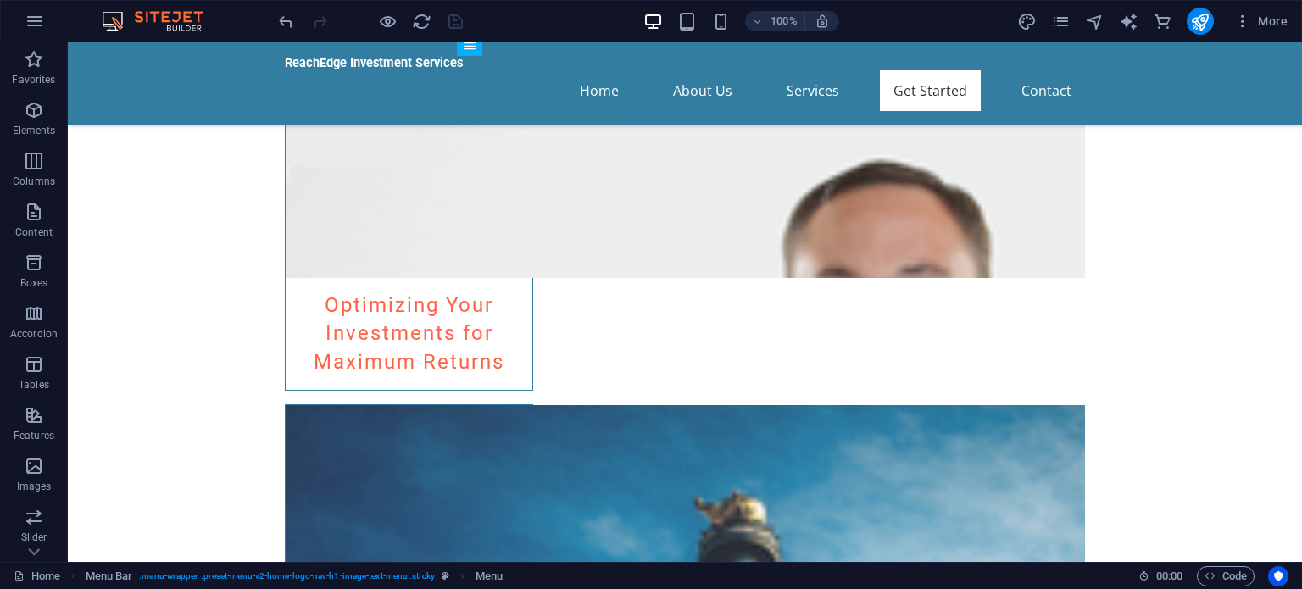
scroll to position [3709, 0]
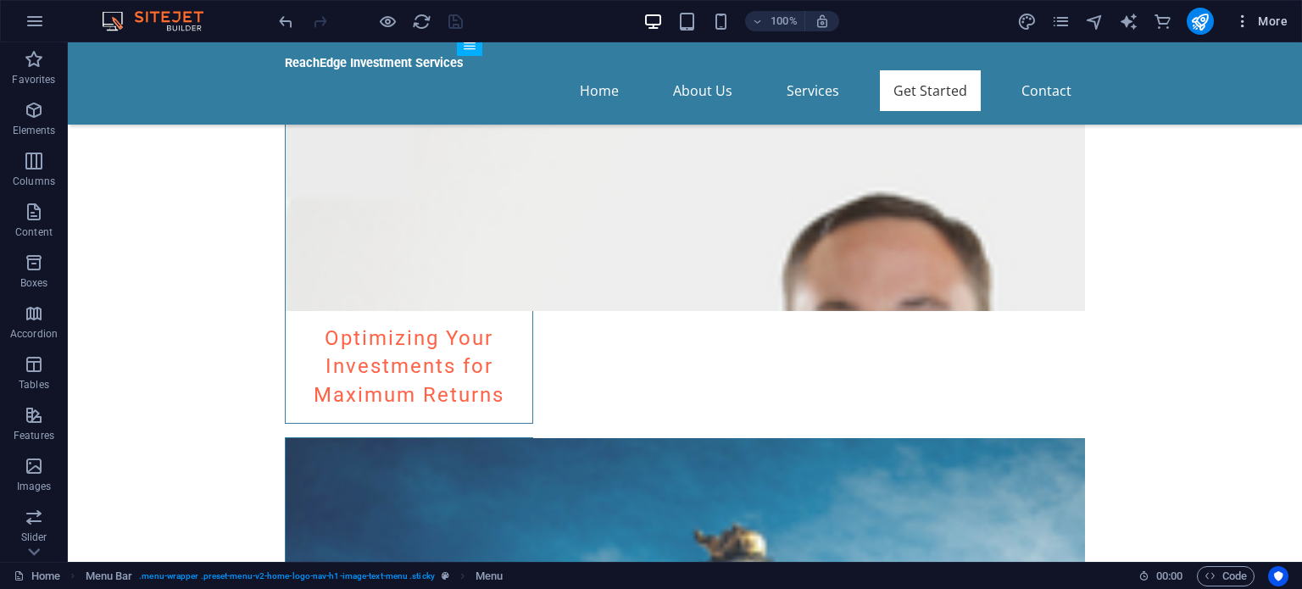
click at [1241, 31] on button "More" at bounding box center [1260, 21] width 67 height 27
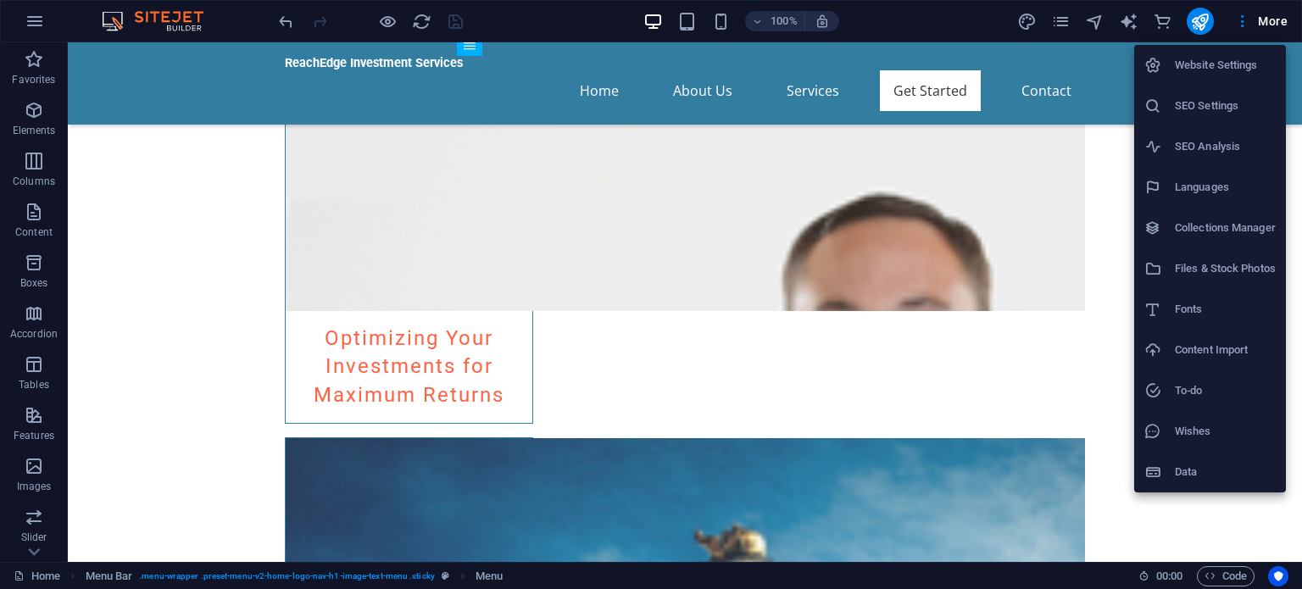
click at [35, 28] on div at bounding box center [651, 294] width 1302 height 589
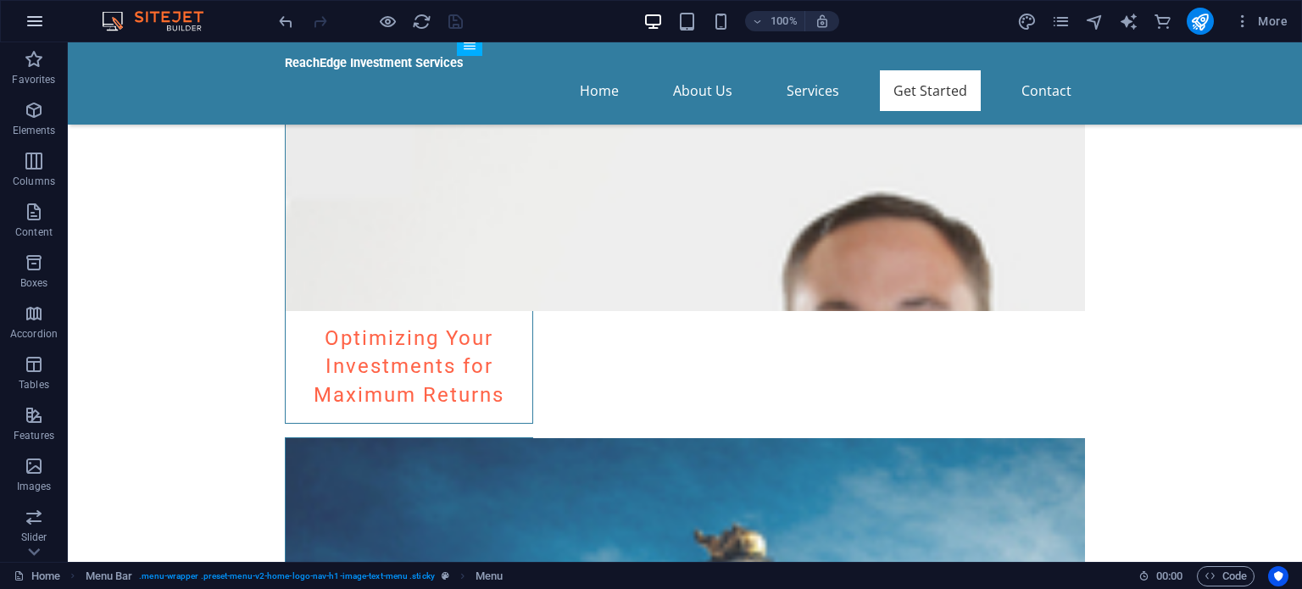
click at [35, 20] on icon "button" at bounding box center [35, 21] width 20 height 20
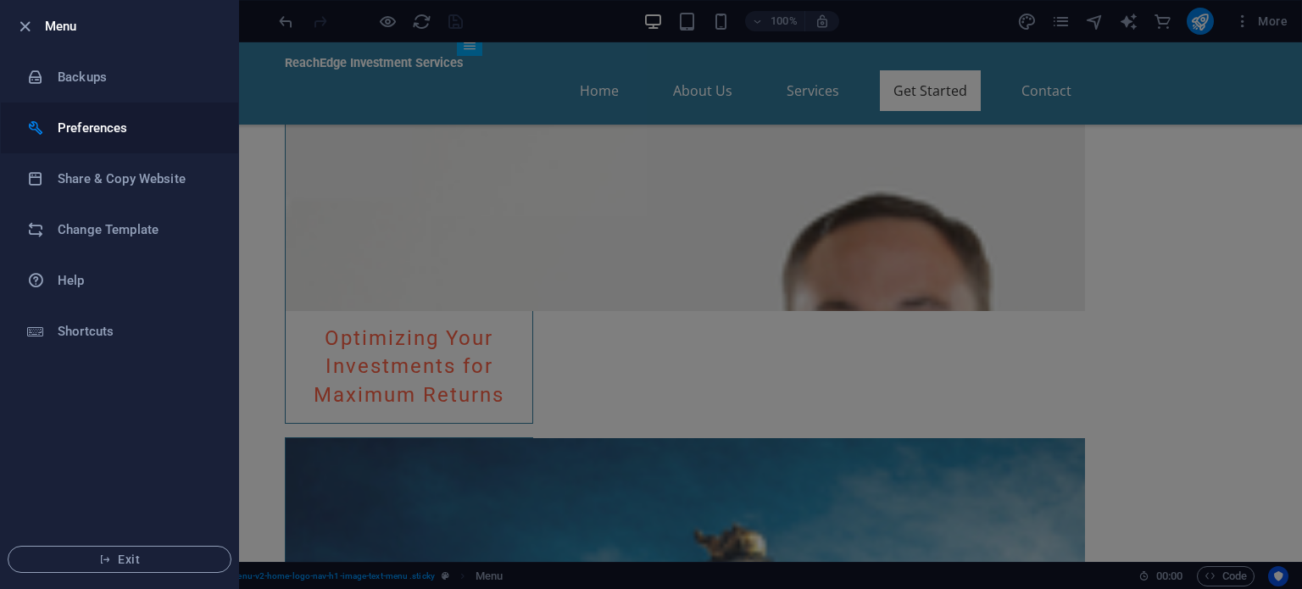
click at [84, 132] on h6 "Preferences" at bounding box center [136, 128] width 157 height 20
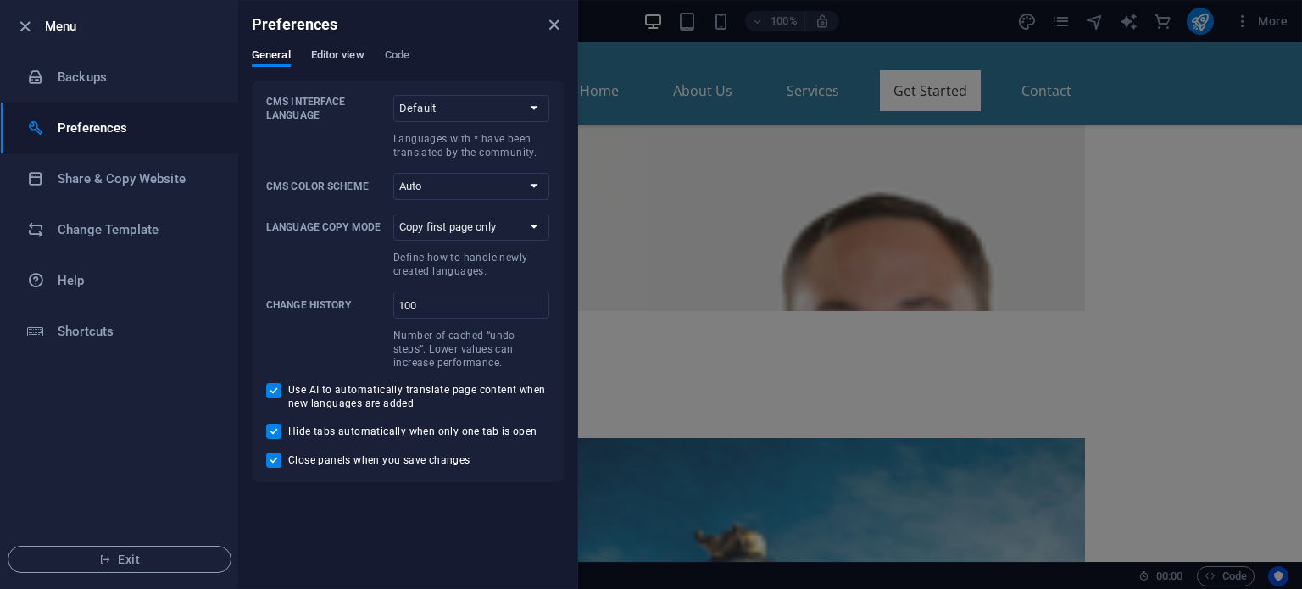
click at [342, 56] on span "Editor view" at bounding box center [337, 57] width 53 height 24
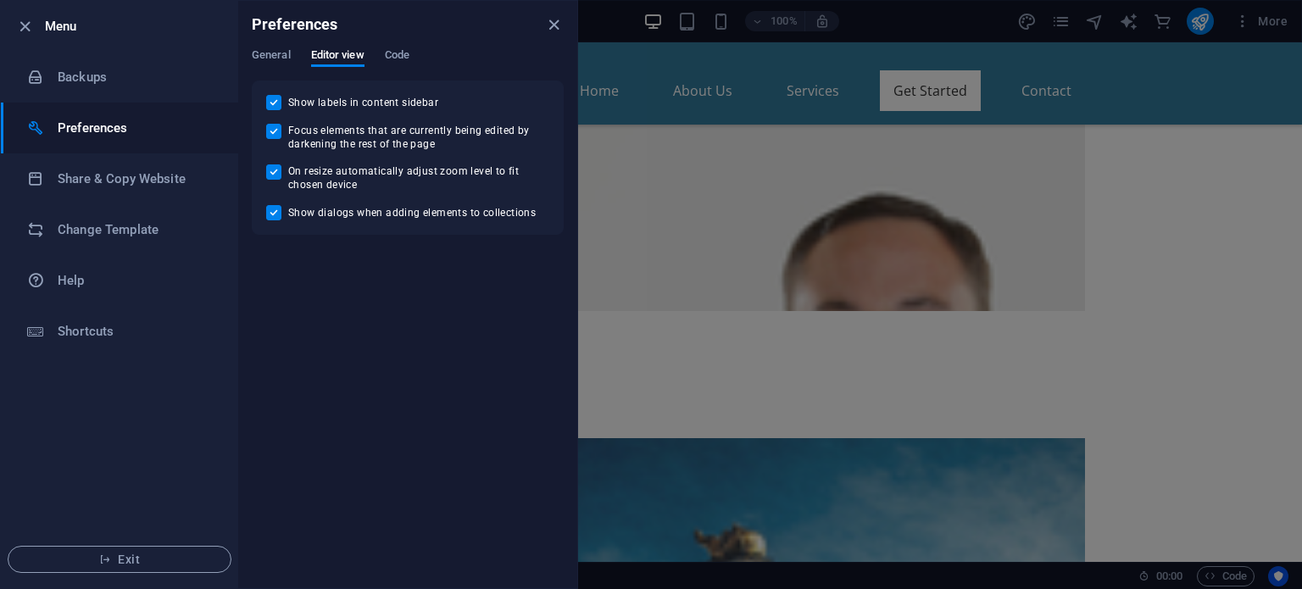
click at [381, 53] on div "General Editor view Code" at bounding box center [408, 64] width 312 height 32
click at [415, 52] on div "General Editor view Code" at bounding box center [408, 64] width 312 height 32
click at [401, 53] on span "Code" at bounding box center [397, 57] width 25 height 24
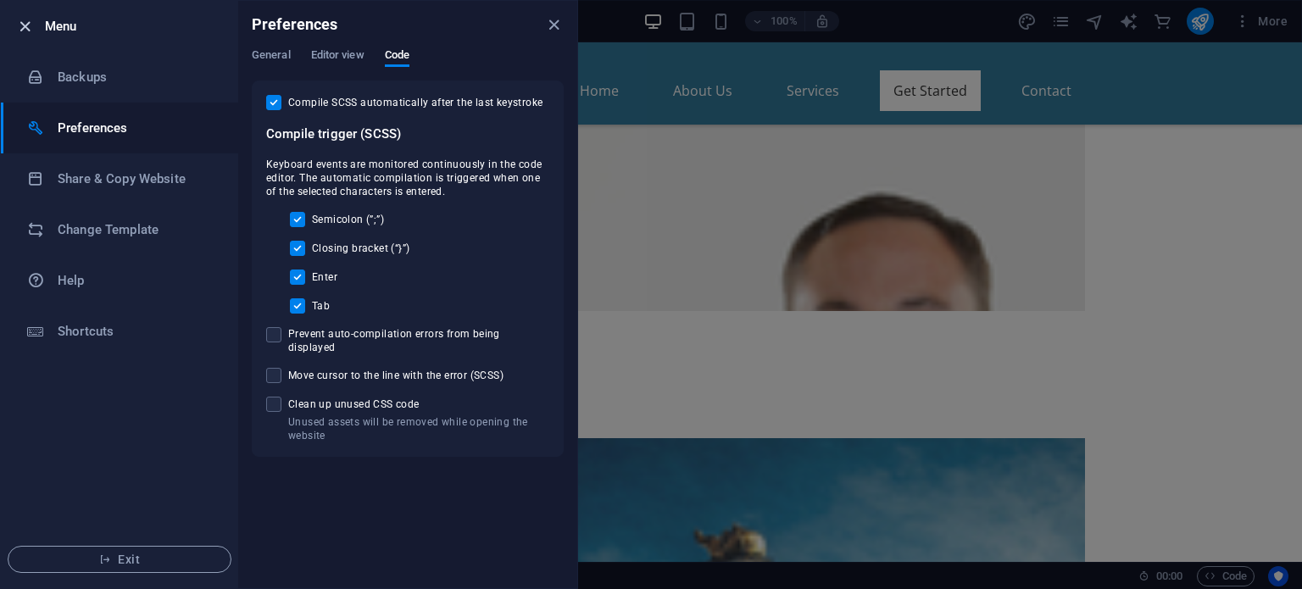
click at [17, 26] on icon "button" at bounding box center [24, 26] width 19 height 19
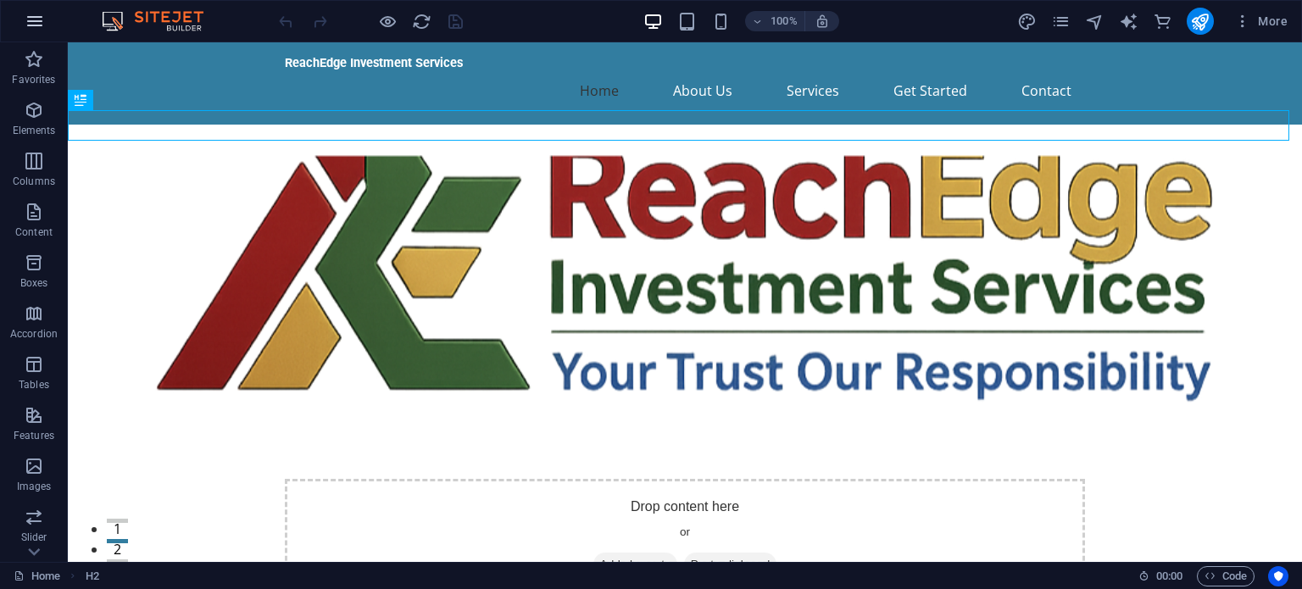
click at [27, 19] on icon "button" at bounding box center [35, 21] width 20 height 20
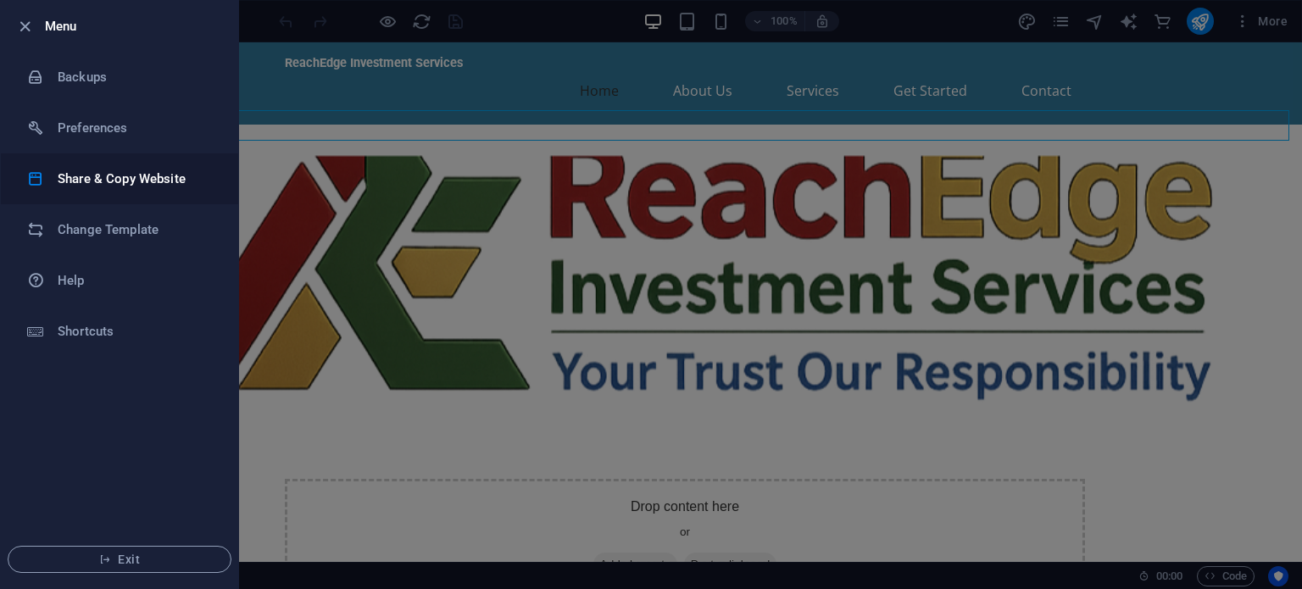
click at [97, 186] on h6 "Share & Copy Website" at bounding box center [136, 179] width 157 height 20
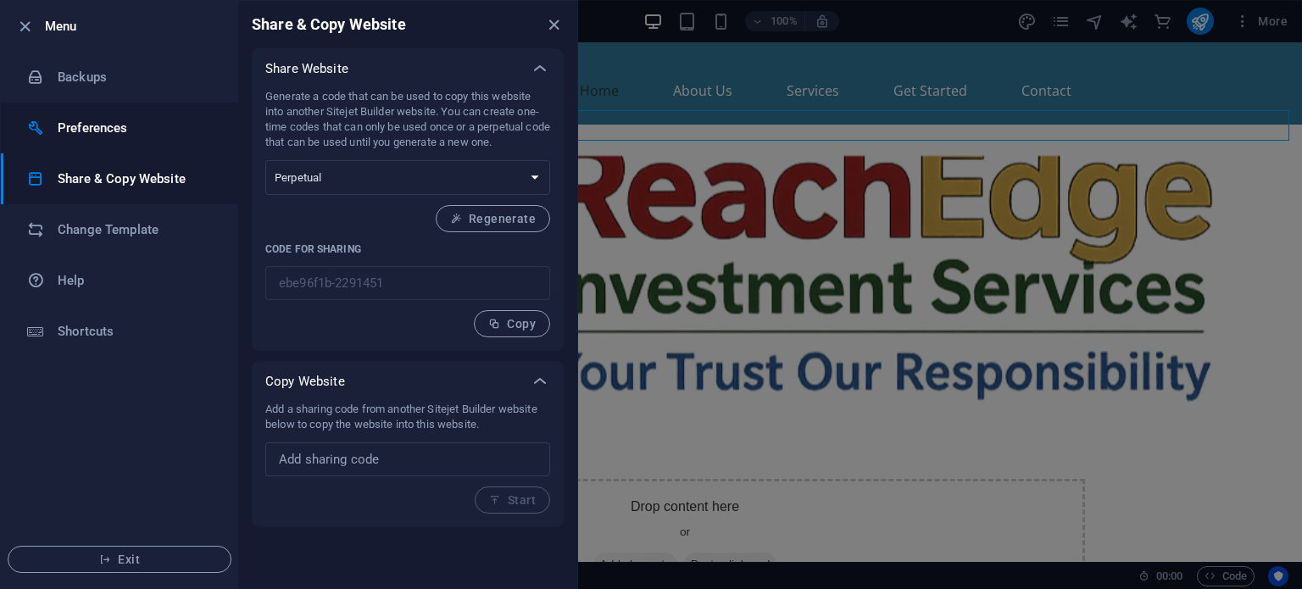
click at [103, 126] on h6 "Preferences" at bounding box center [136, 128] width 157 height 20
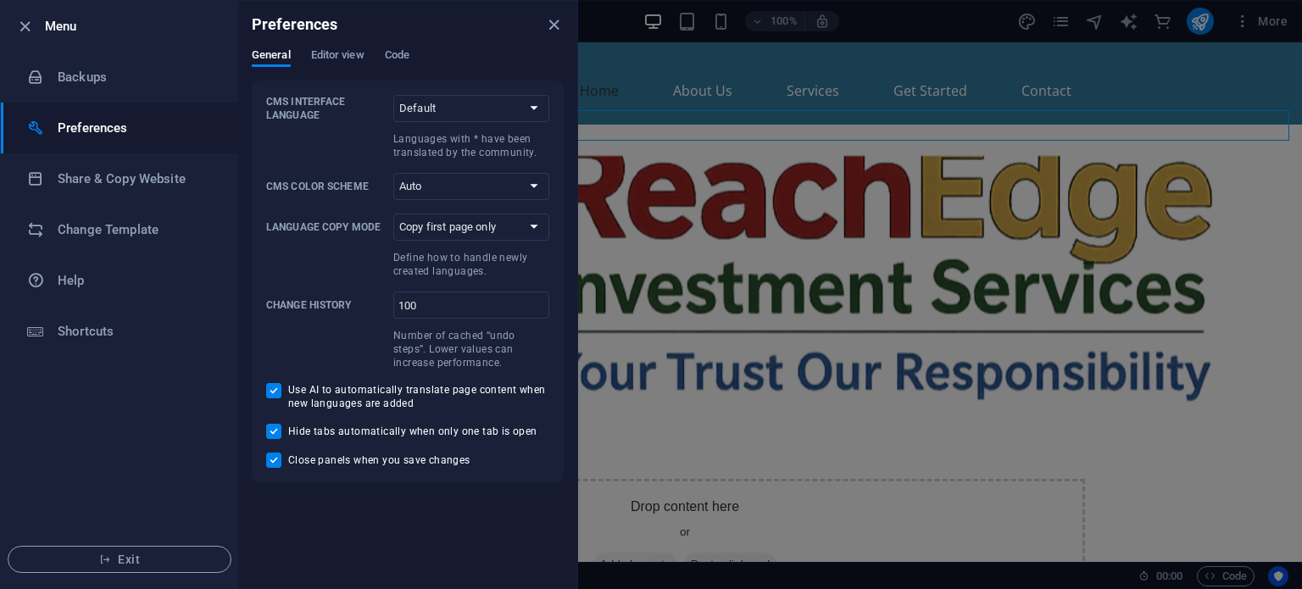
click at [319, 47] on div "Preferences" at bounding box center [407, 24] width 339 height 47
click at [319, 54] on span "Editor view" at bounding box center [337, 57] width 53 height 24
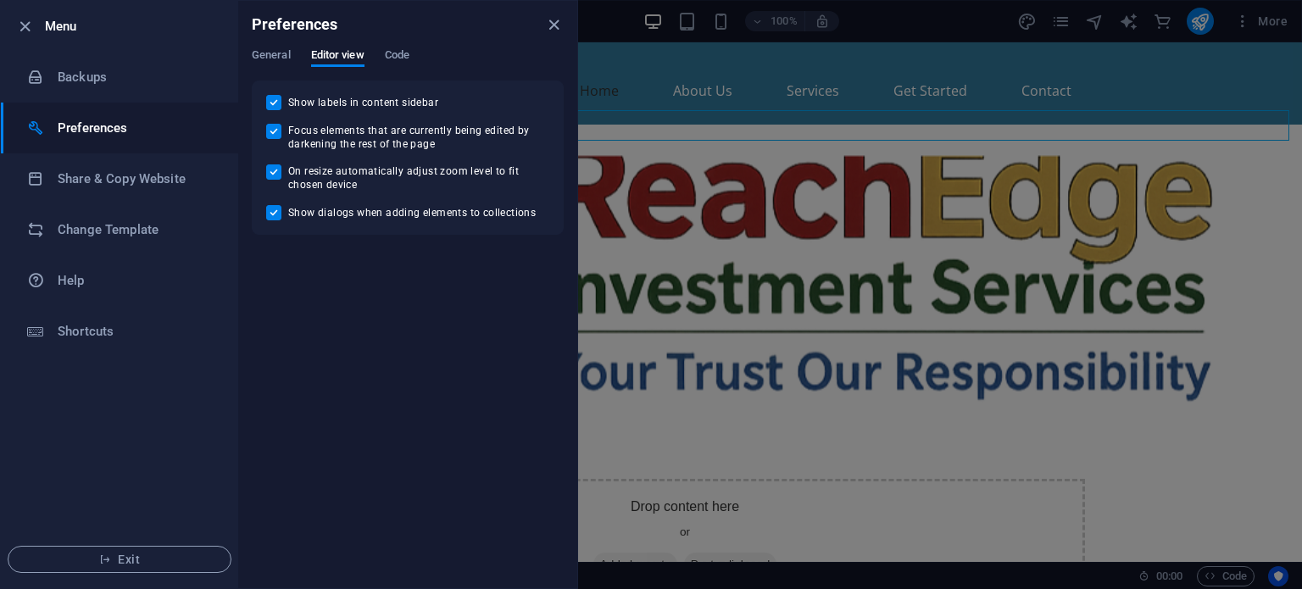
click at [378, 48] on div "General Editor view Code" at bounding box center [408, 64] width 312 height 32
click at [390, 53] on span "Code" at bounding box center [397, 57] width 25 height 24
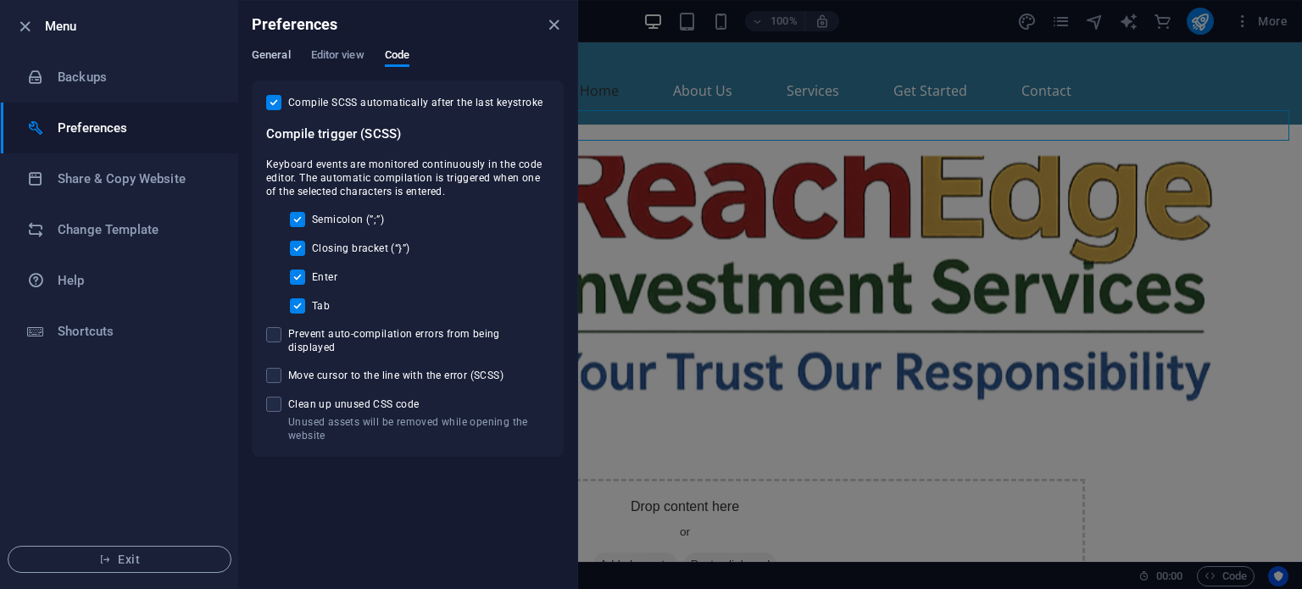
click at [288, 60] on span "General" at bounding box center [271, 57] width 39 height 24
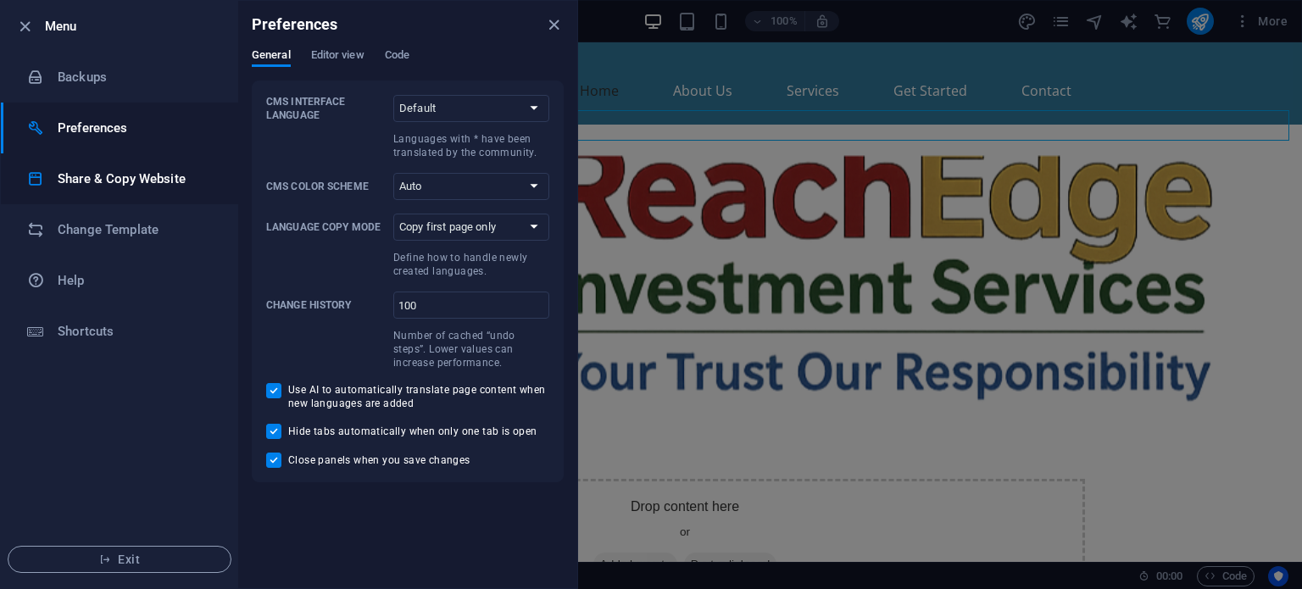
click at [152, 169] on h6 "Share & Copy Website" at bounding box center [136, 179] width 157 height 20
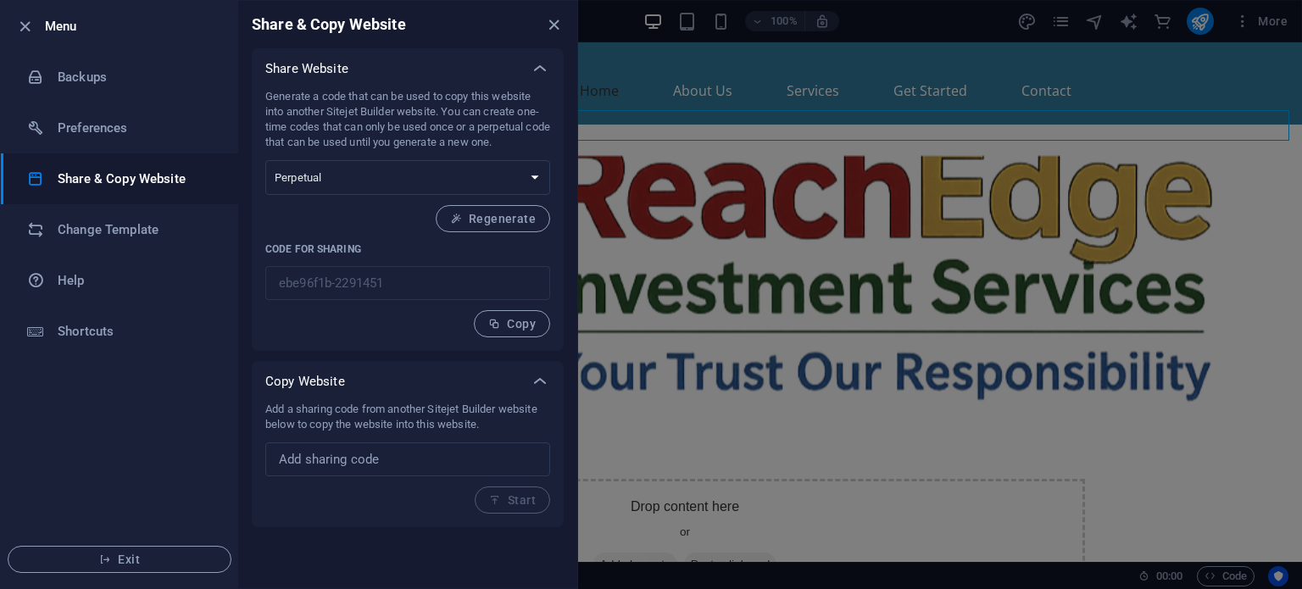
click at [418, 127] on p "Generate a code that can be used to copy this website into another Sitejet Buil…" at bounding box center [407, 119] width 285 height 61
click at [552, 22] on icon "close" at bounding box center [553, 24] width 19 height 19
